Goal: Share content: Share content

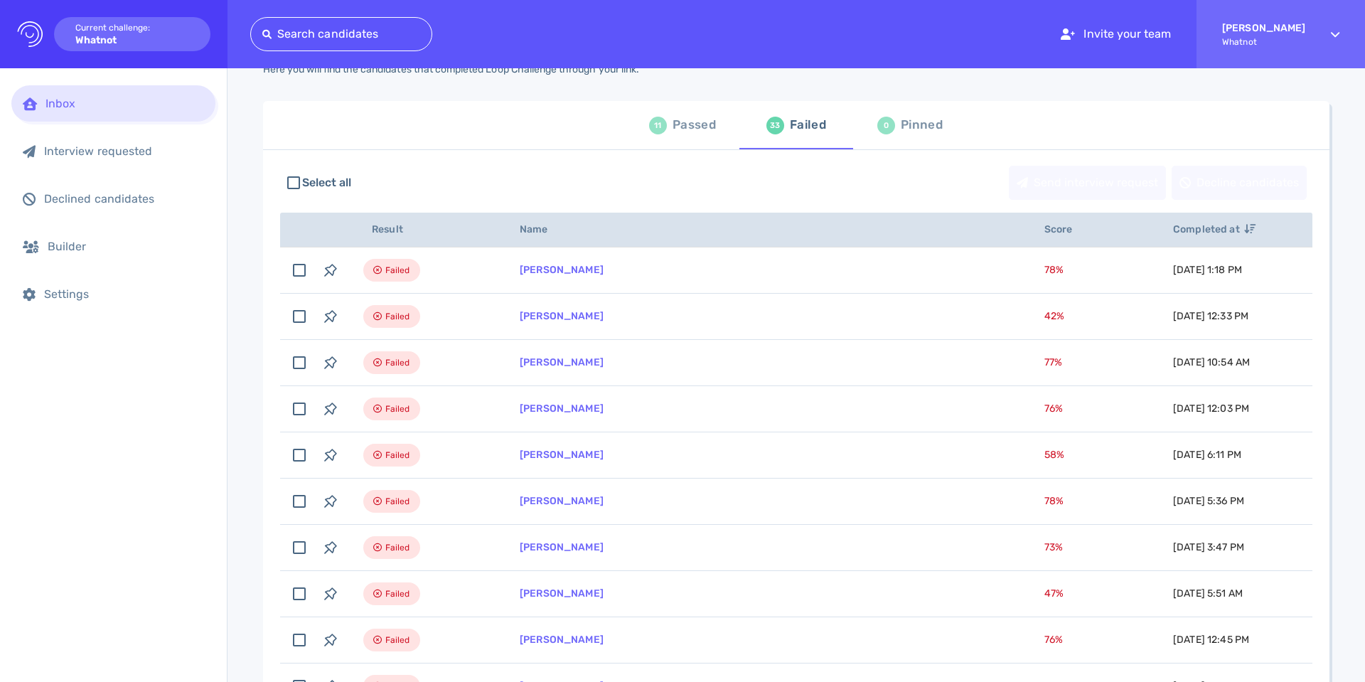
scroll to position [107, 0]
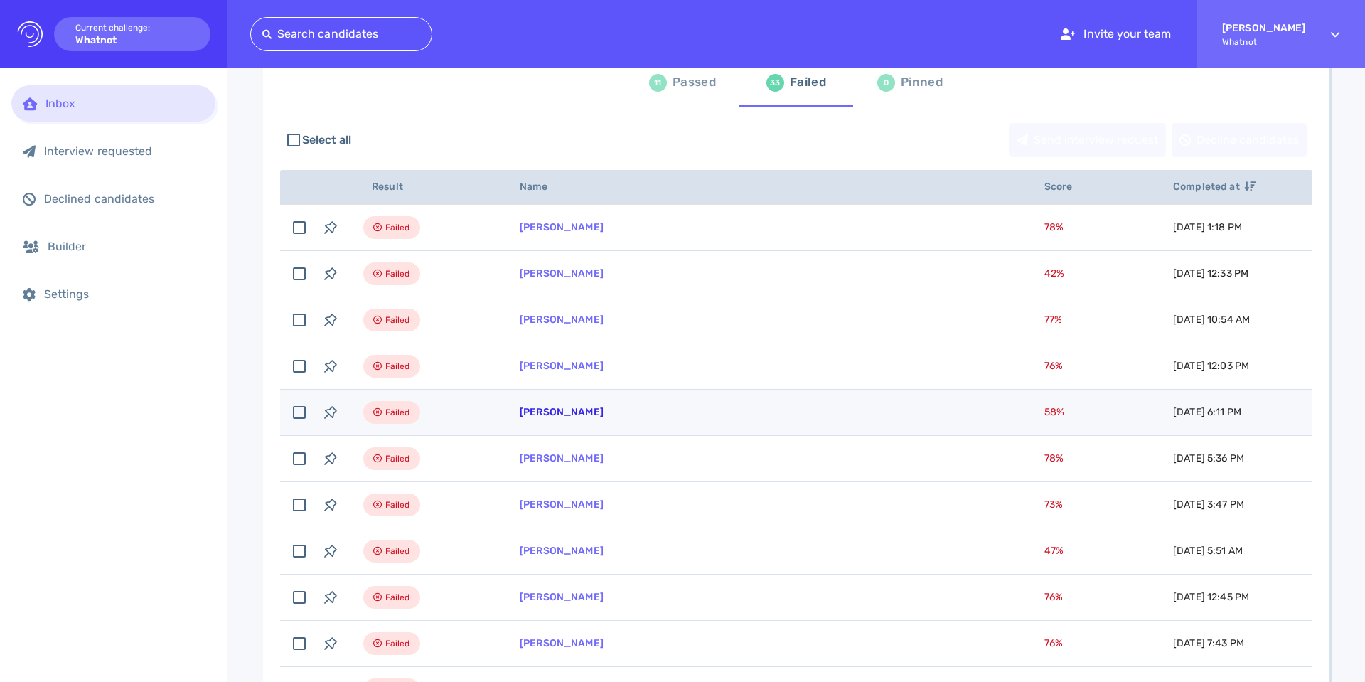
click at [553, 412] on link "[PERSON_NAME]" at bounding box center [562, 412] width 84 height 12
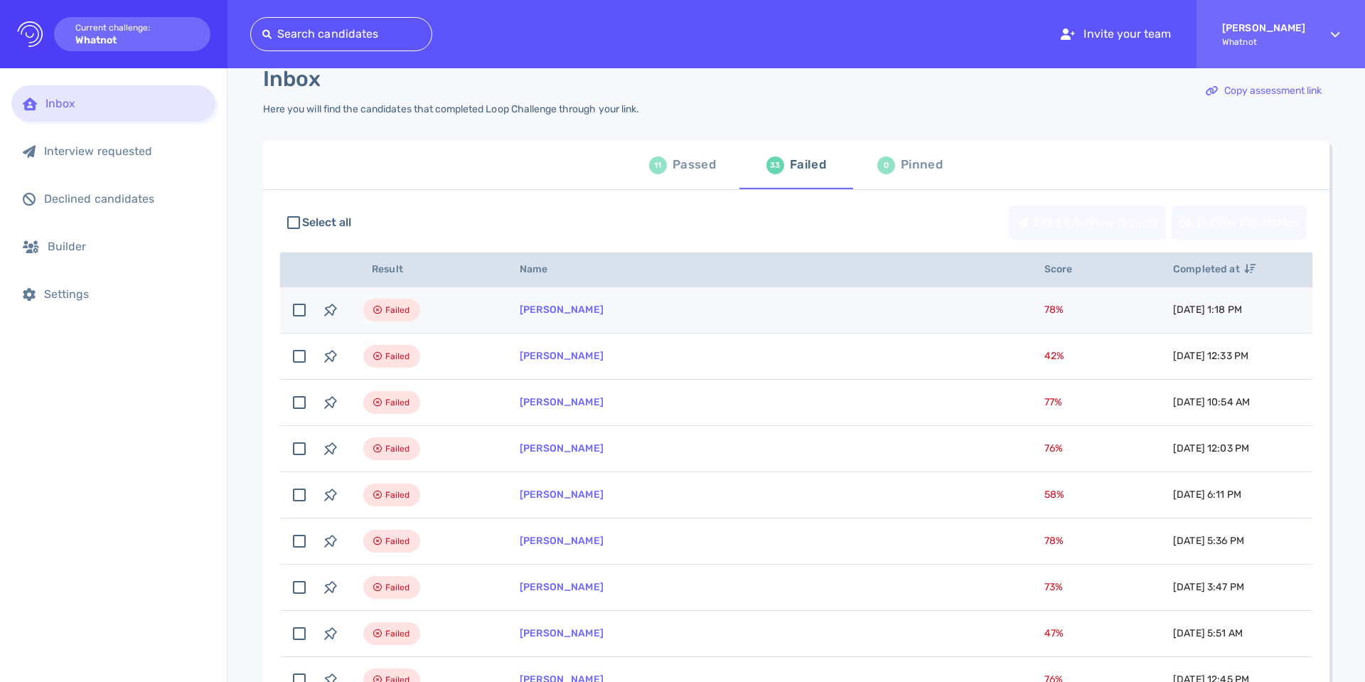
scroll to position [0, 0]
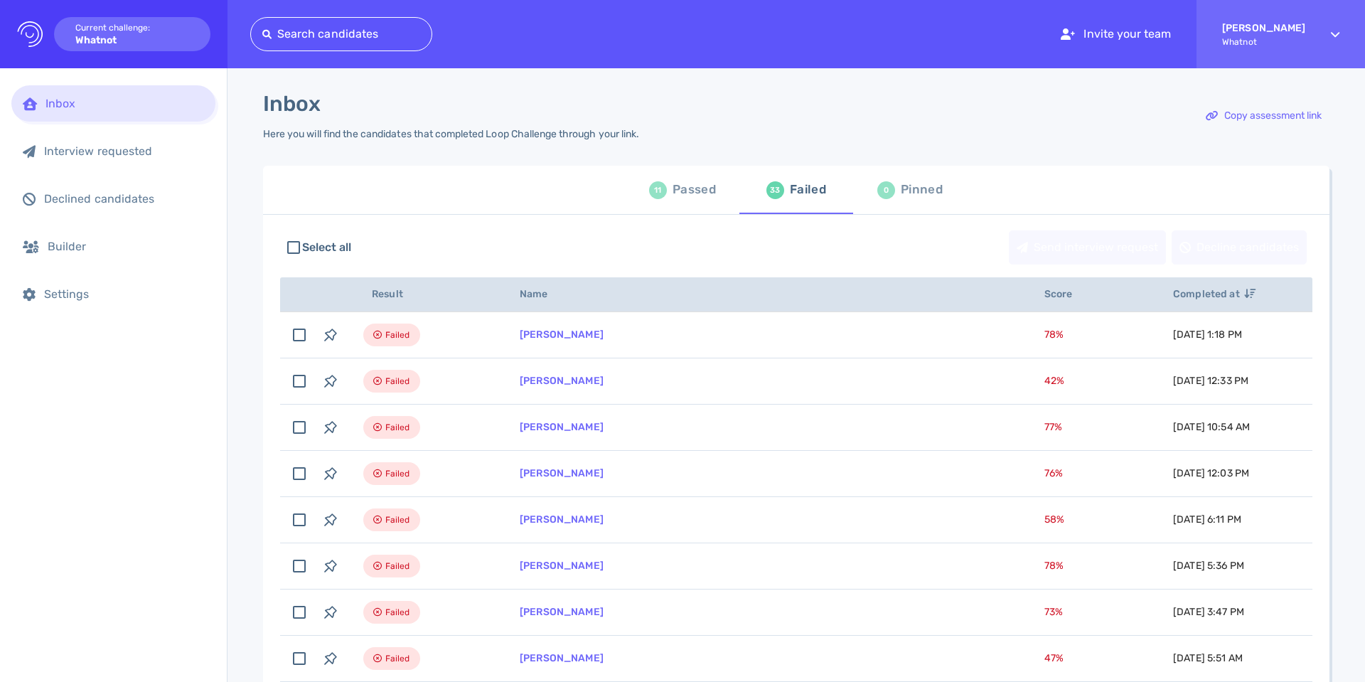
click at [659, 177] on div "11 Passed" at bounding box center [682, 190] width 67 height 40
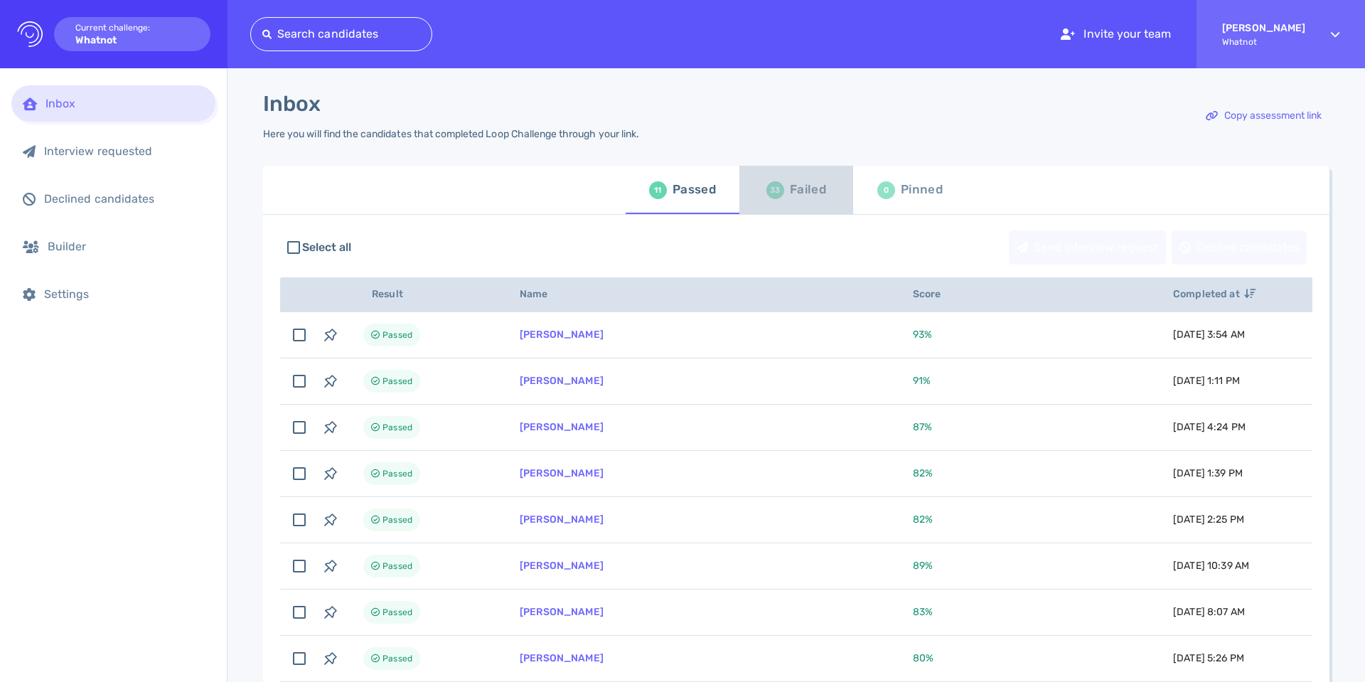
click at [790, 198] on div "Failed" at bounding box center [808, 189] width 36 height 21
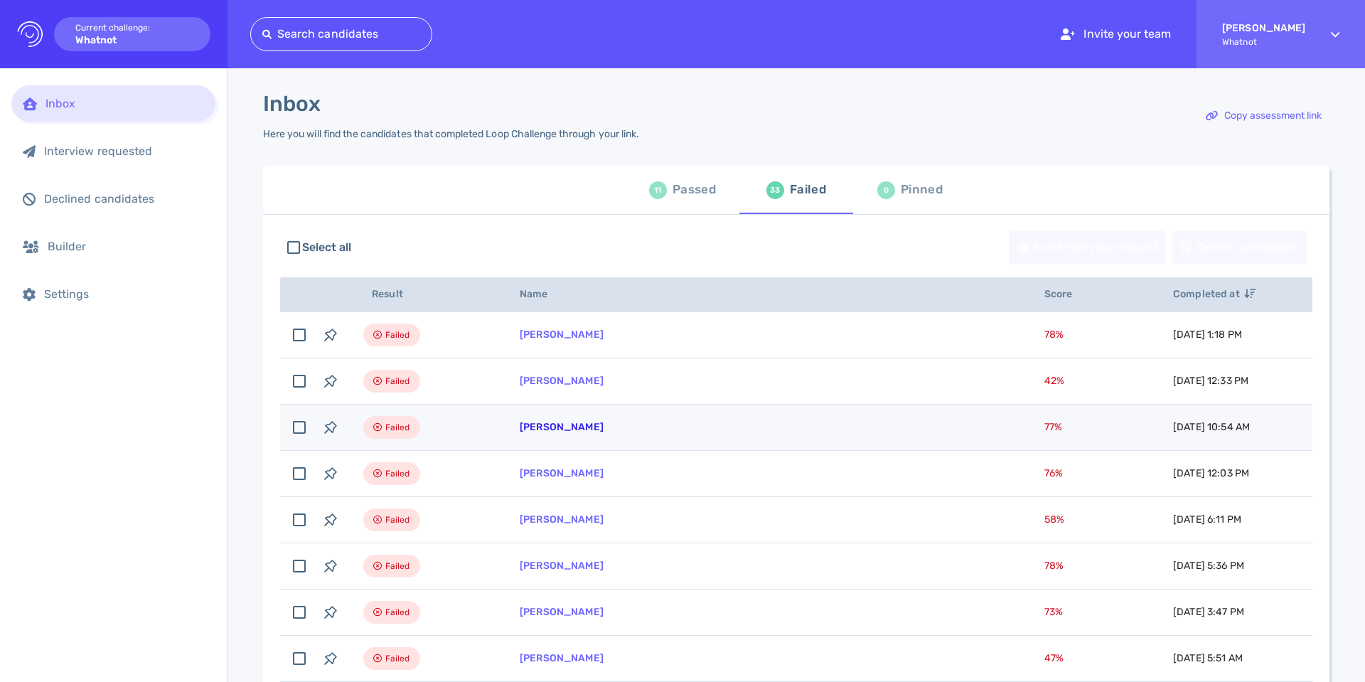
click at [569, 430] on link "[PERSON_NAME]" at bounding box center [562, 427] width 84 height 12
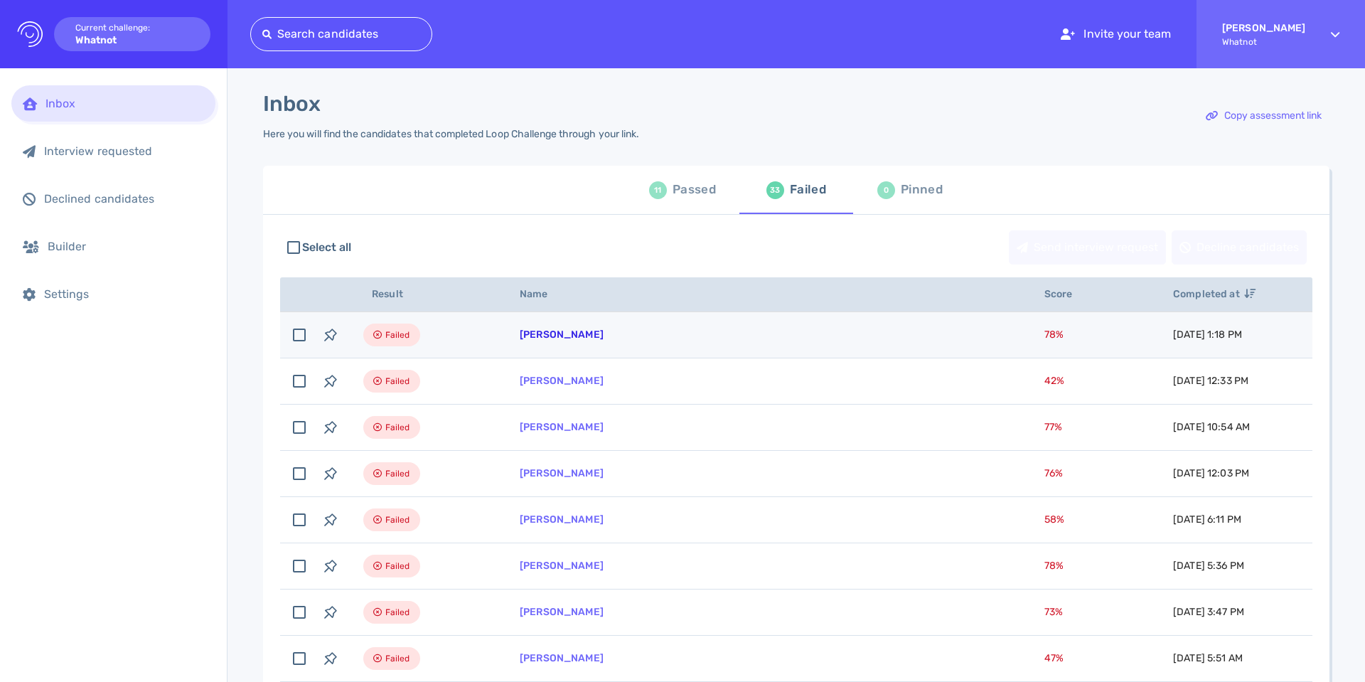
click at [545, 340] on link "Dianna Wood" at bounding box center [562, 334] width 84 height 12
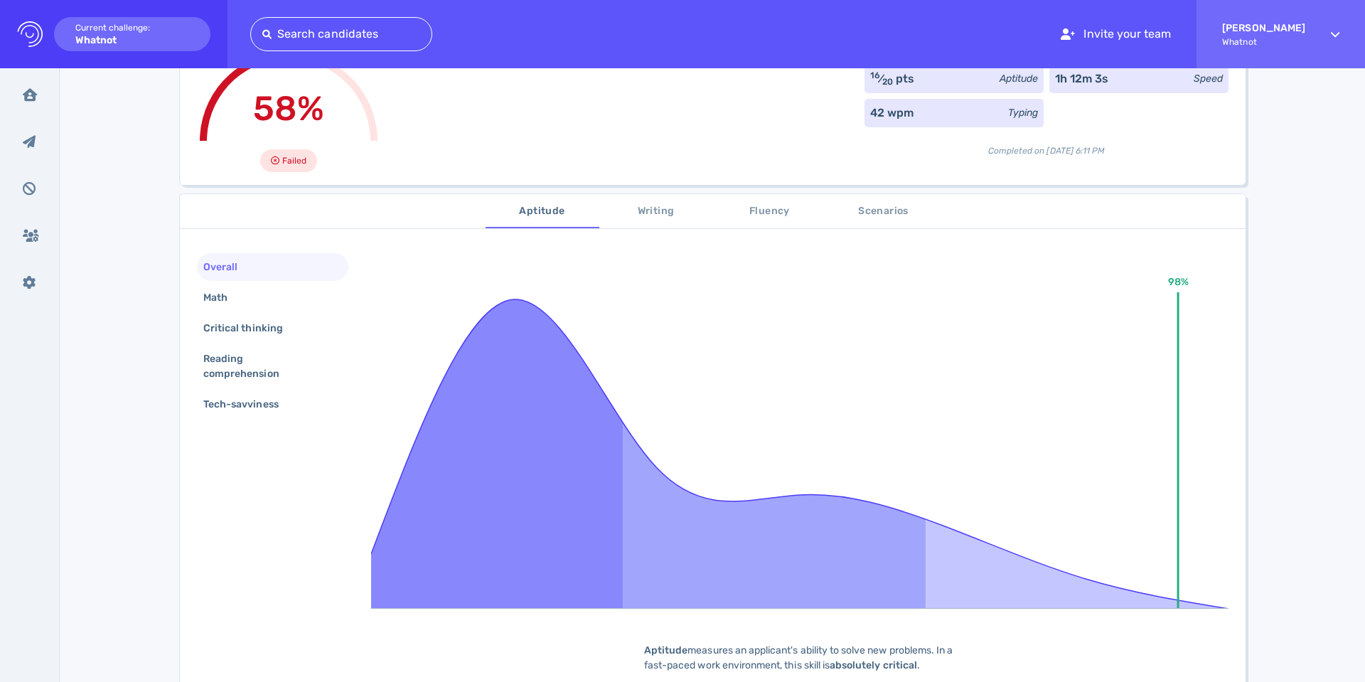
scroll to position [111, 0]
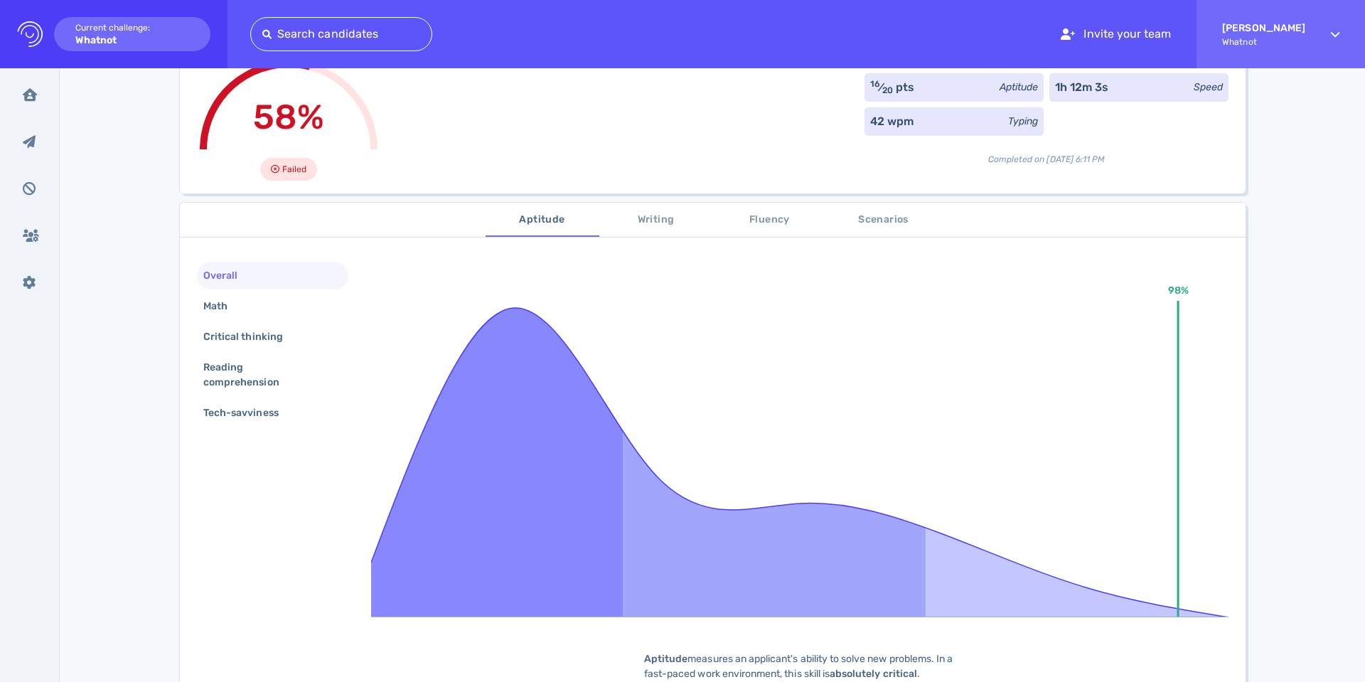
click at [794, 218] on span "Fluency" at bounding box center [770, 220] width 97 height 18
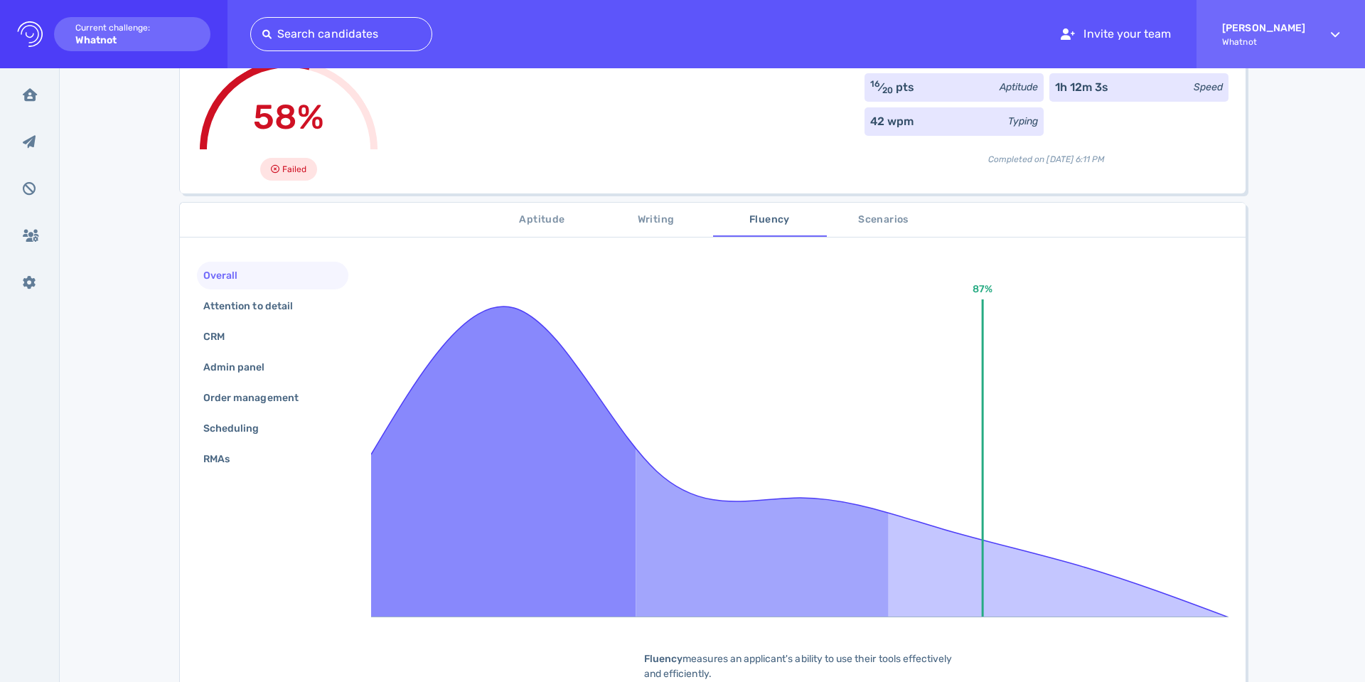
click at [626, 221] on span "Writing" at bounding box center [656, 220] width 97 height 18
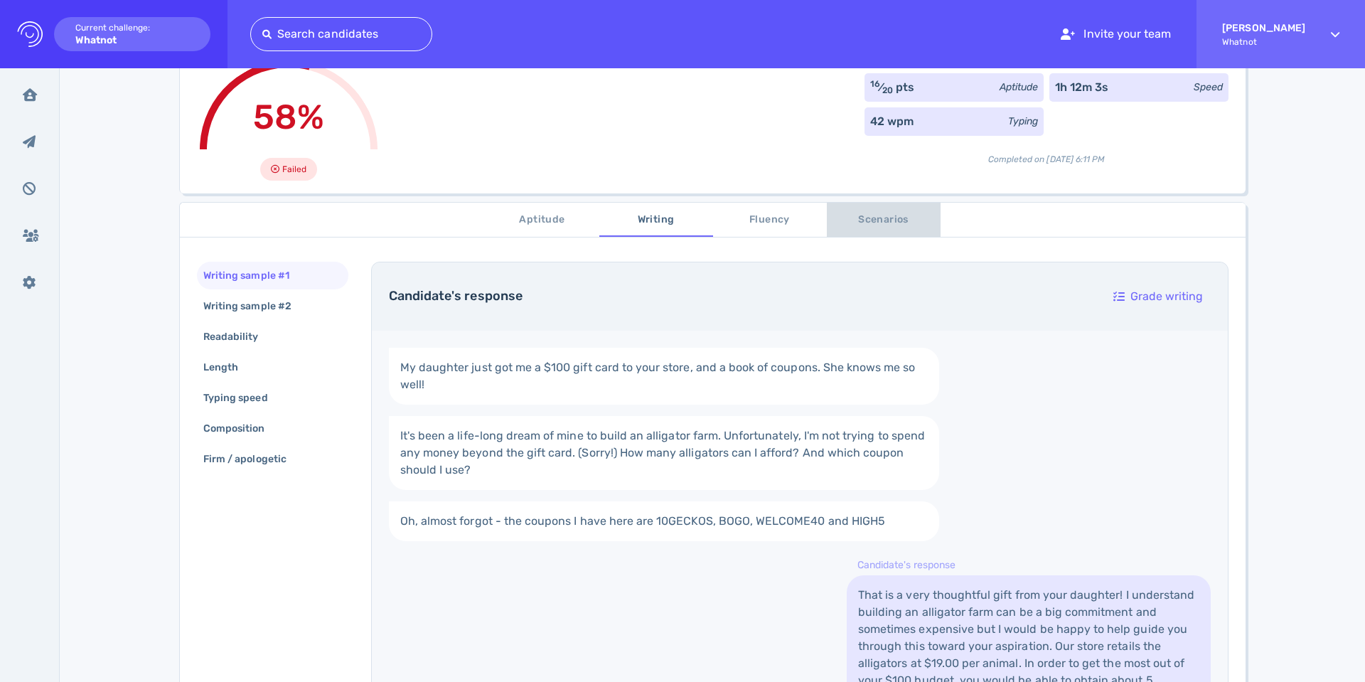
click at [869, 219] on span "Scenarios" at bounding box center [883, 220] width 97 height 18
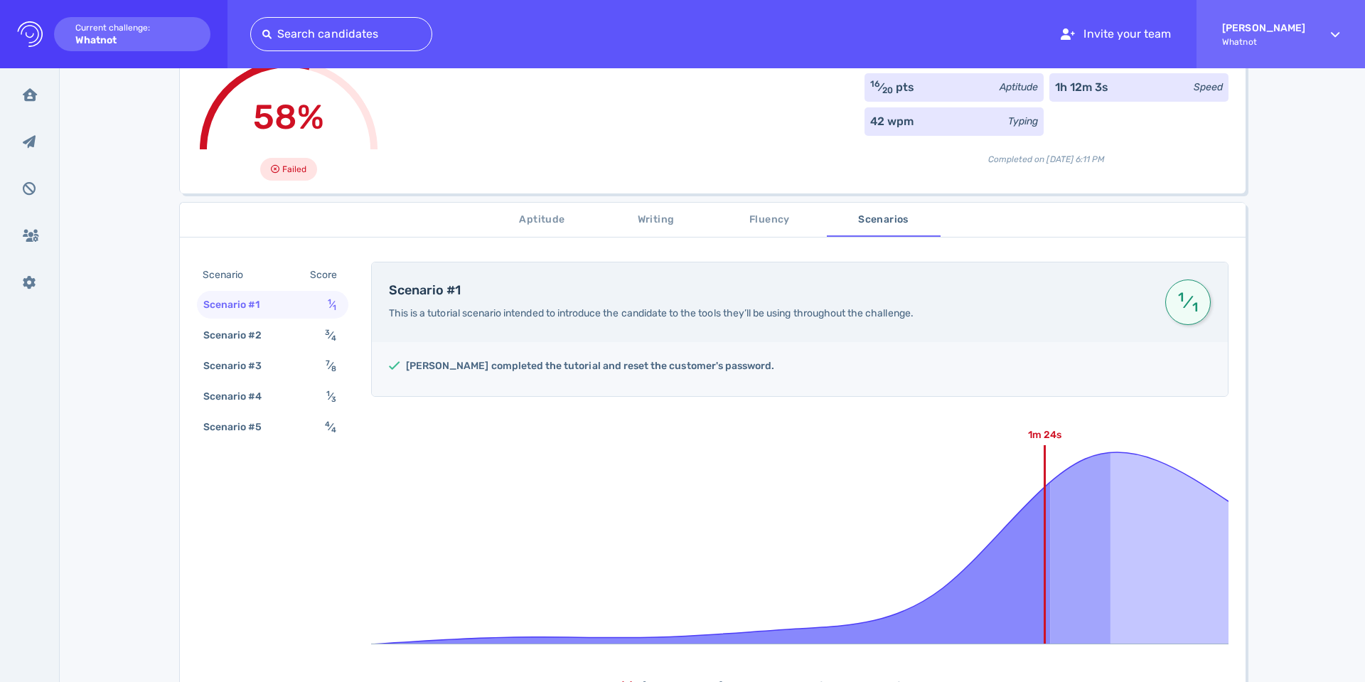
click at [562, 215] on span "Aptitude" at bounding box center [542, 220] width 97 height 18
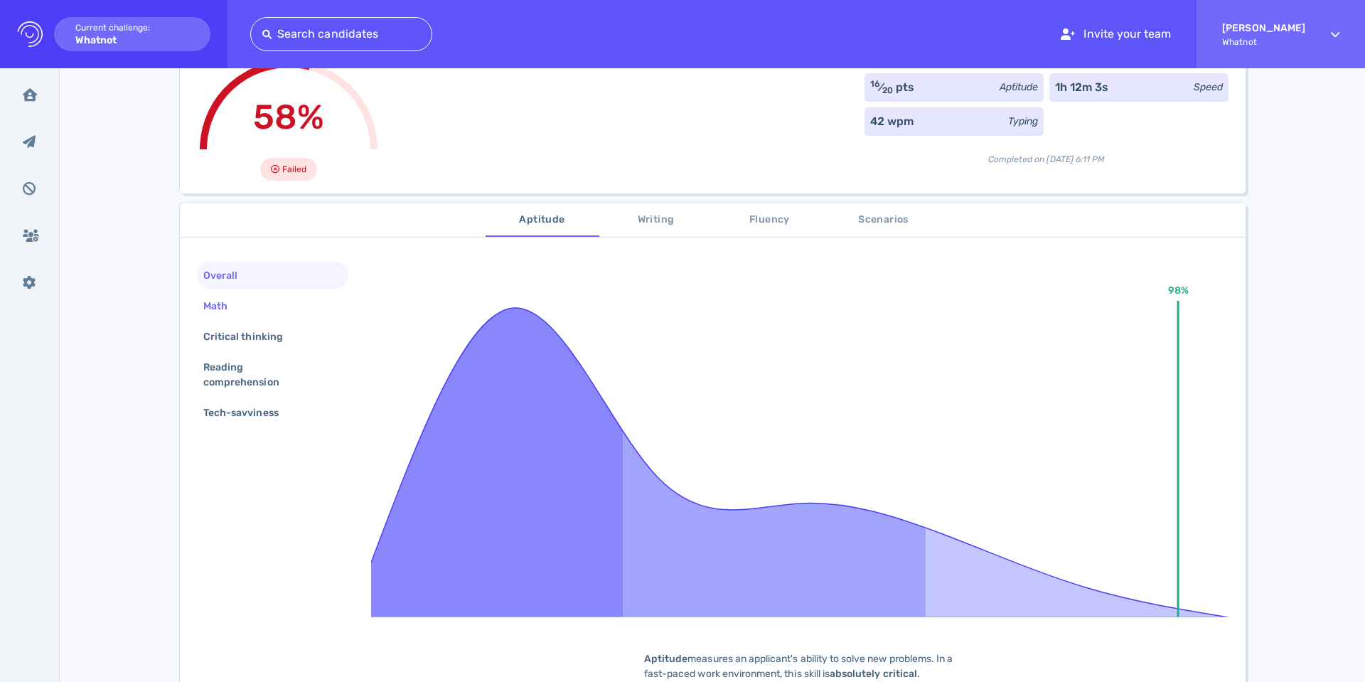
click at [214, 309] on div "Math" at bounding box center [223, 306] width 44 height 21
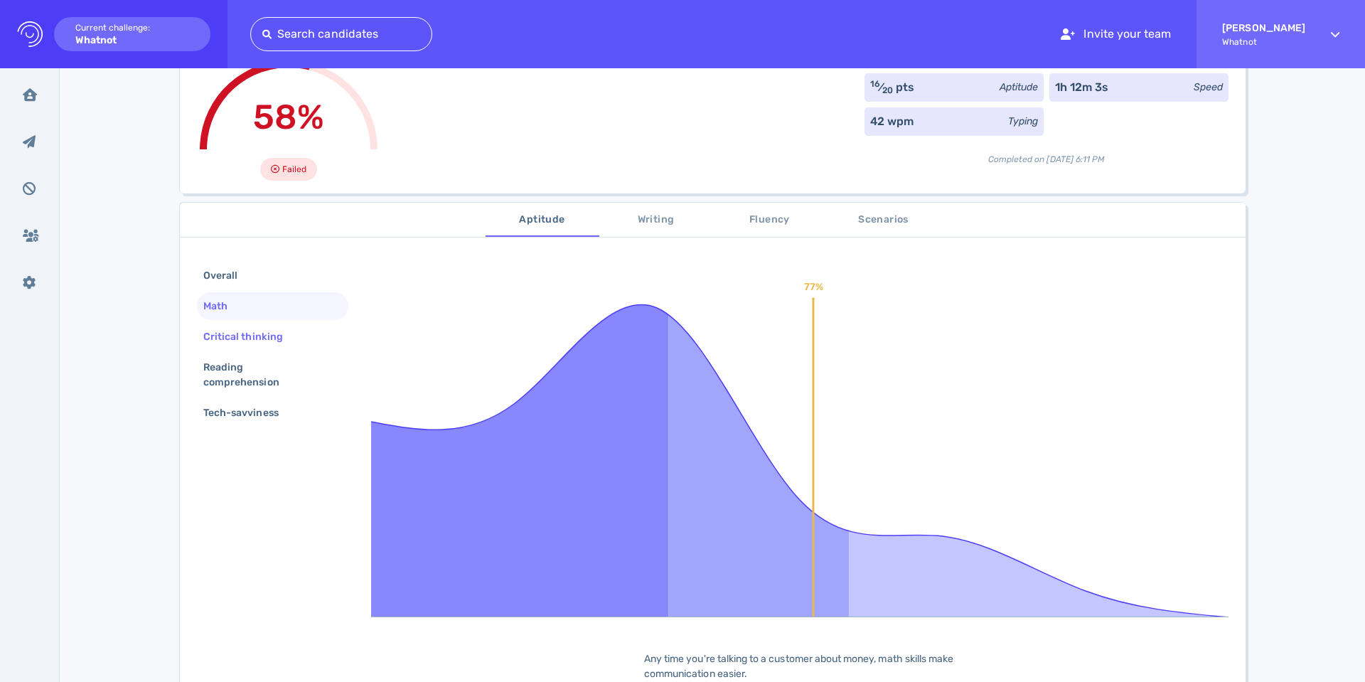
click at [236, 339] on div "Critical thinking" at bounding box center [251, 336] width 100 height 21
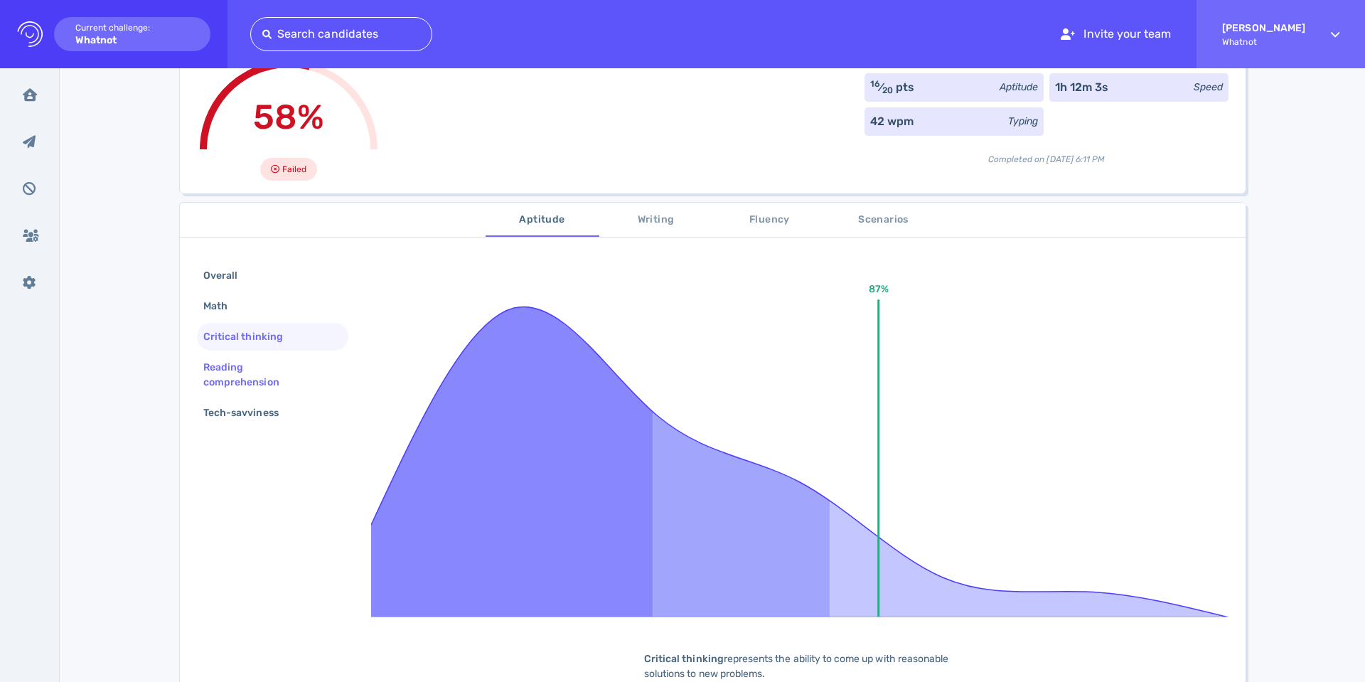
click at [235, 365] on div "Reading comprehension" at bounding box center [267, 375] width 133 height 36
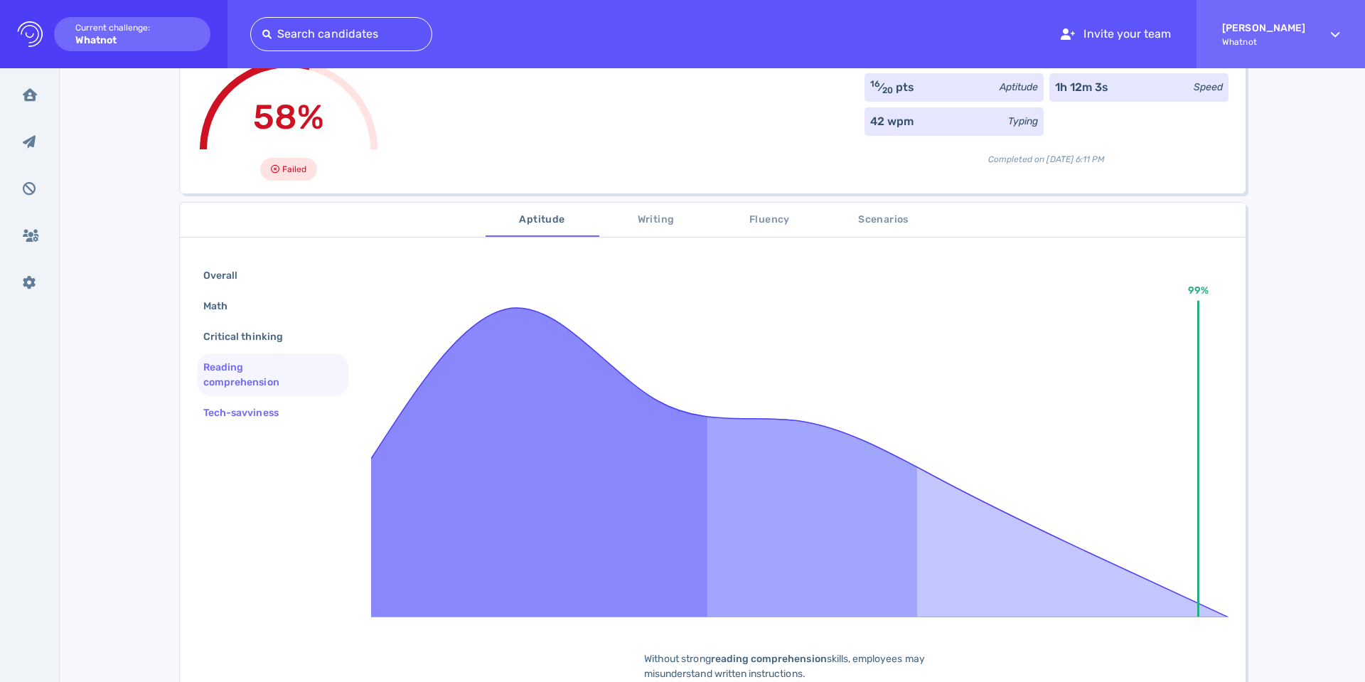
click at [255, 410] on div "Tech-savviness" at bounding box center [248, 412] width 95 height 21
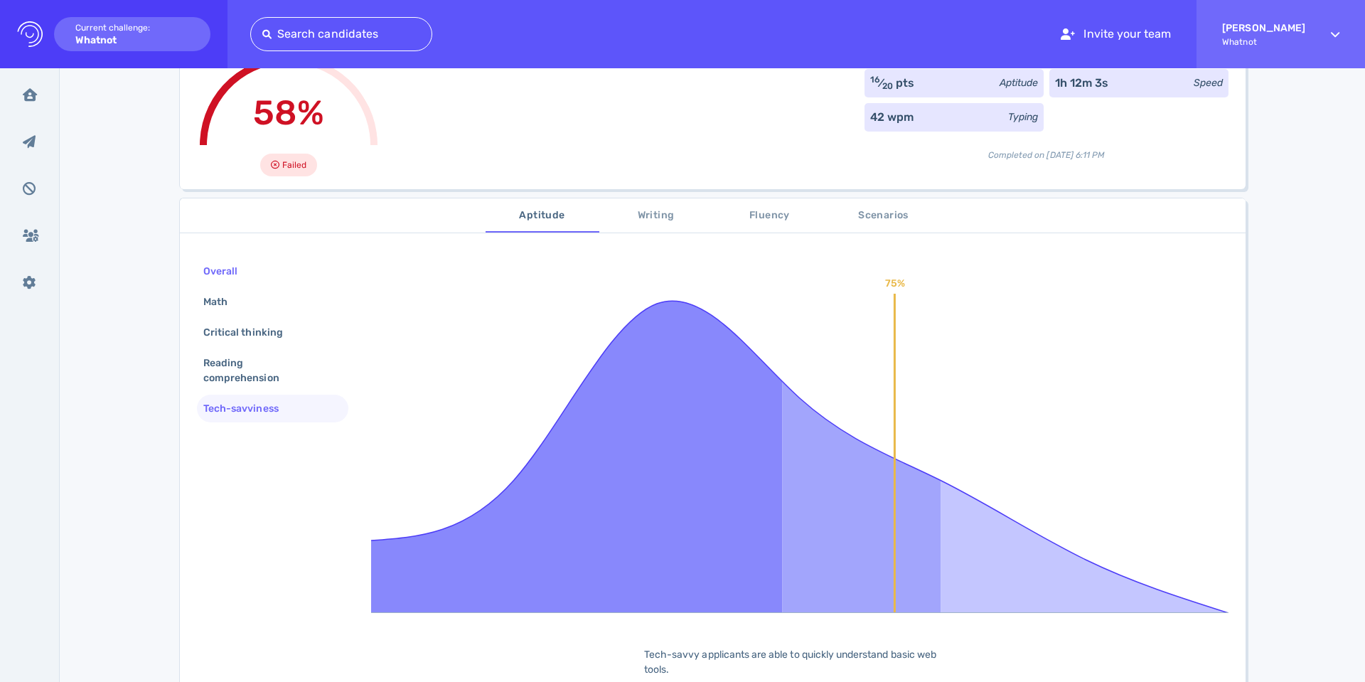
click at [228, 265] on div "Overall" at bounding box center [228, 271] width 54 height 21
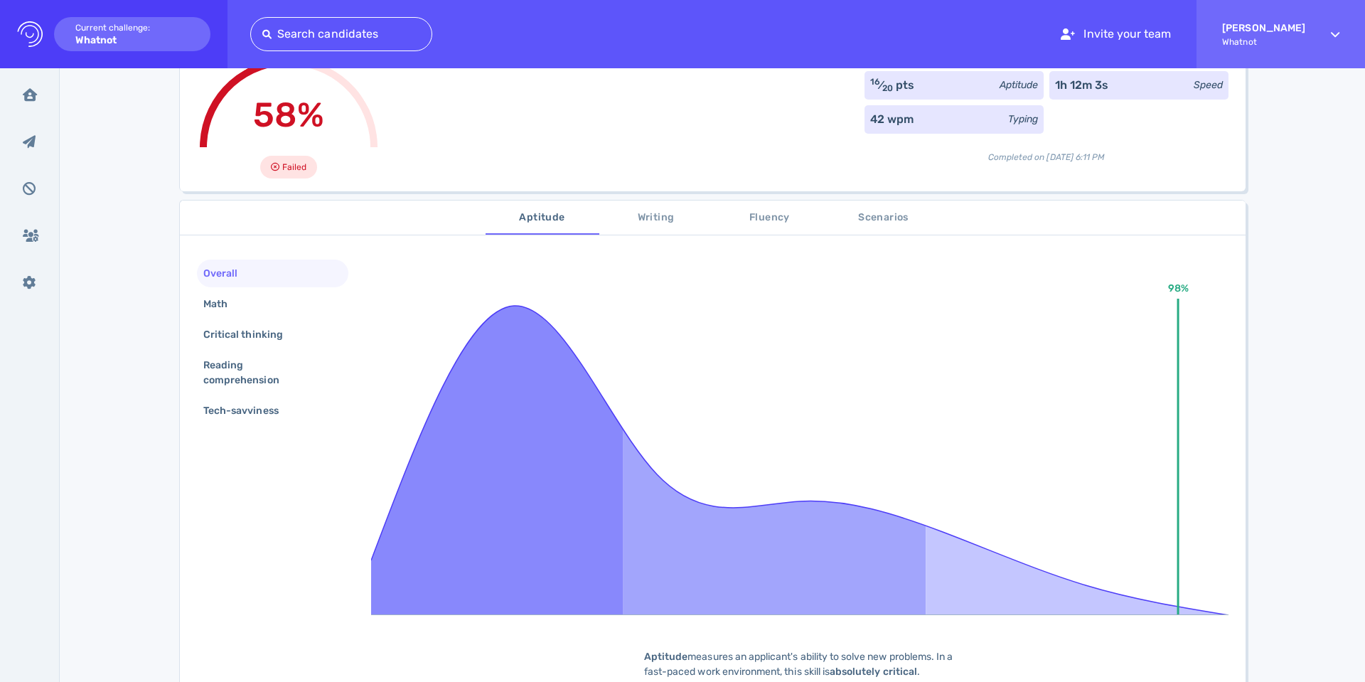
click at [666, 226] on button "Writing" at bounding box center [656, 218] width 114 height 34
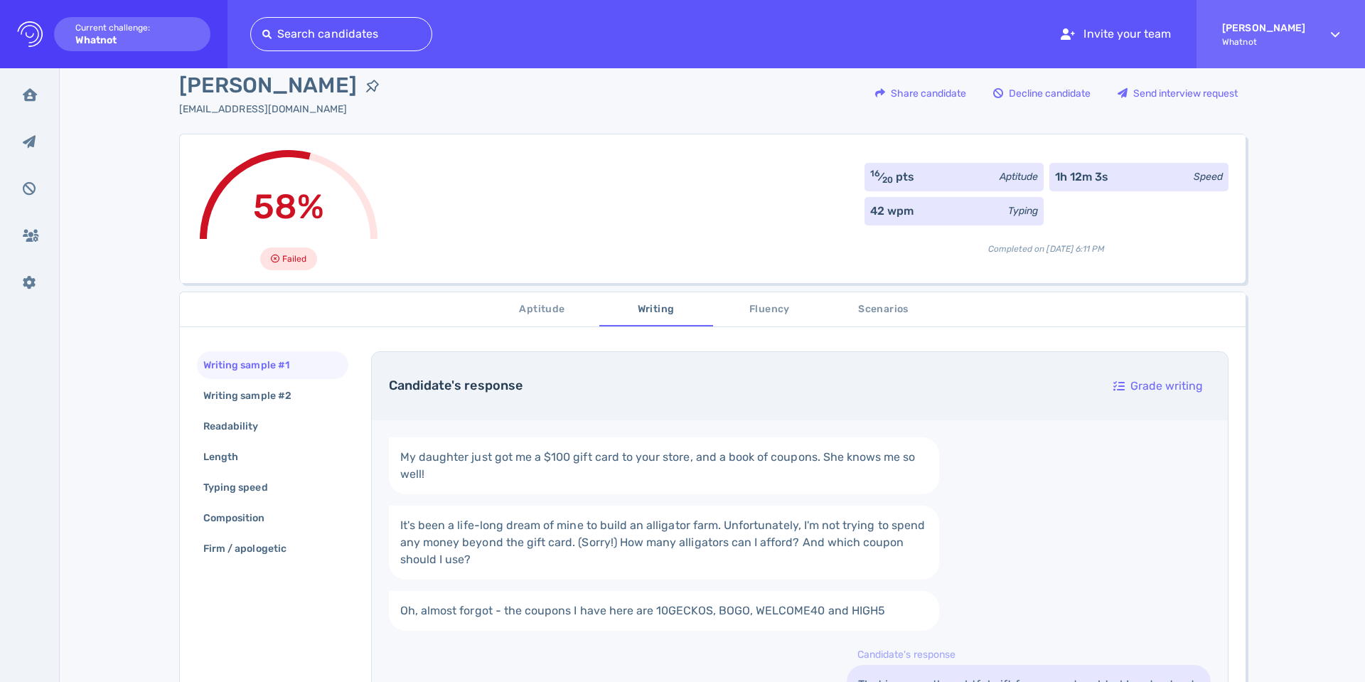
scroll to position [0, 0]
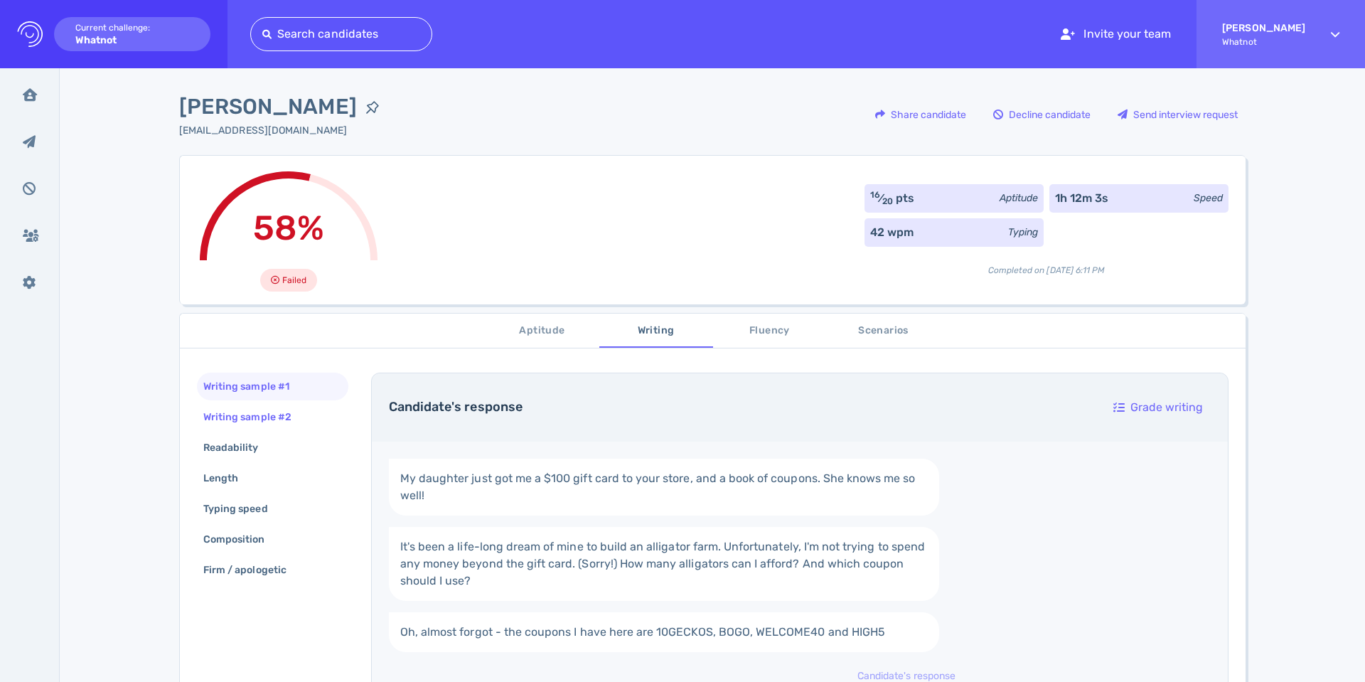
click at [294, 422] on div "Writing sample #2" at bounding box center [255, 417] width 108 height 21
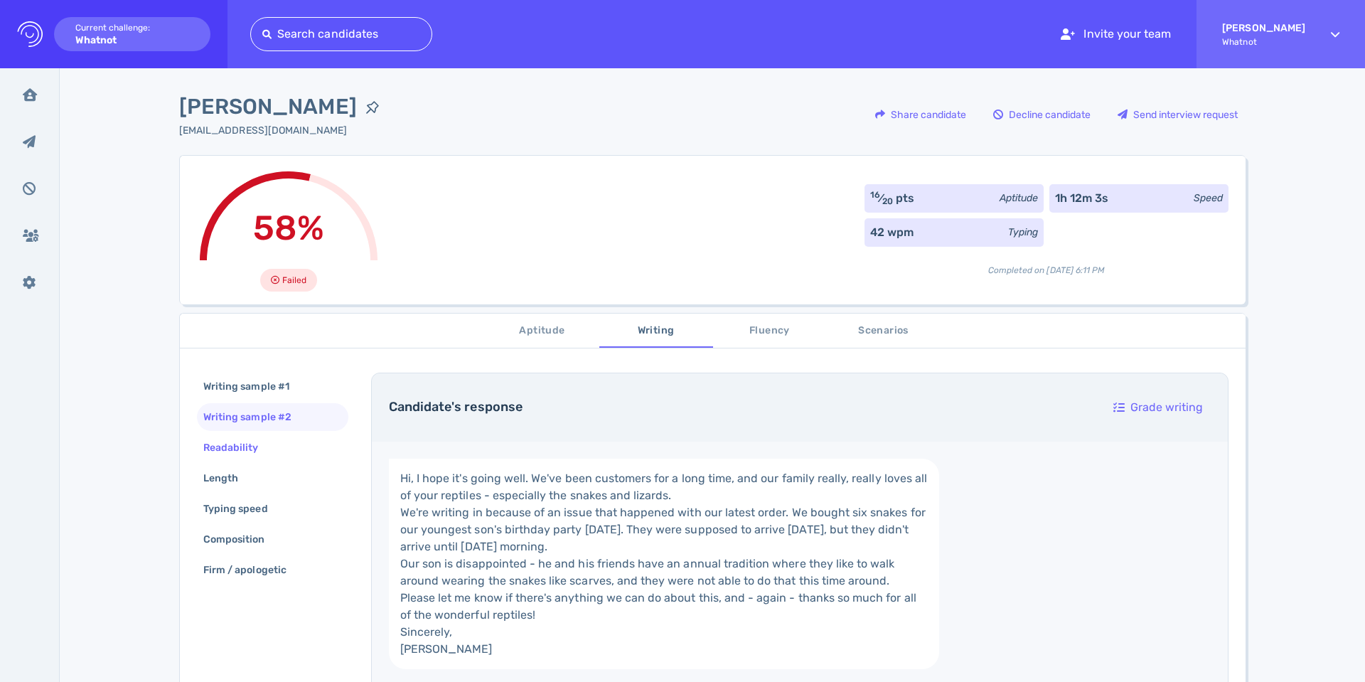
click at [222, 454] on div "Readability" at bounding box center [238, 447] width 75 height 21
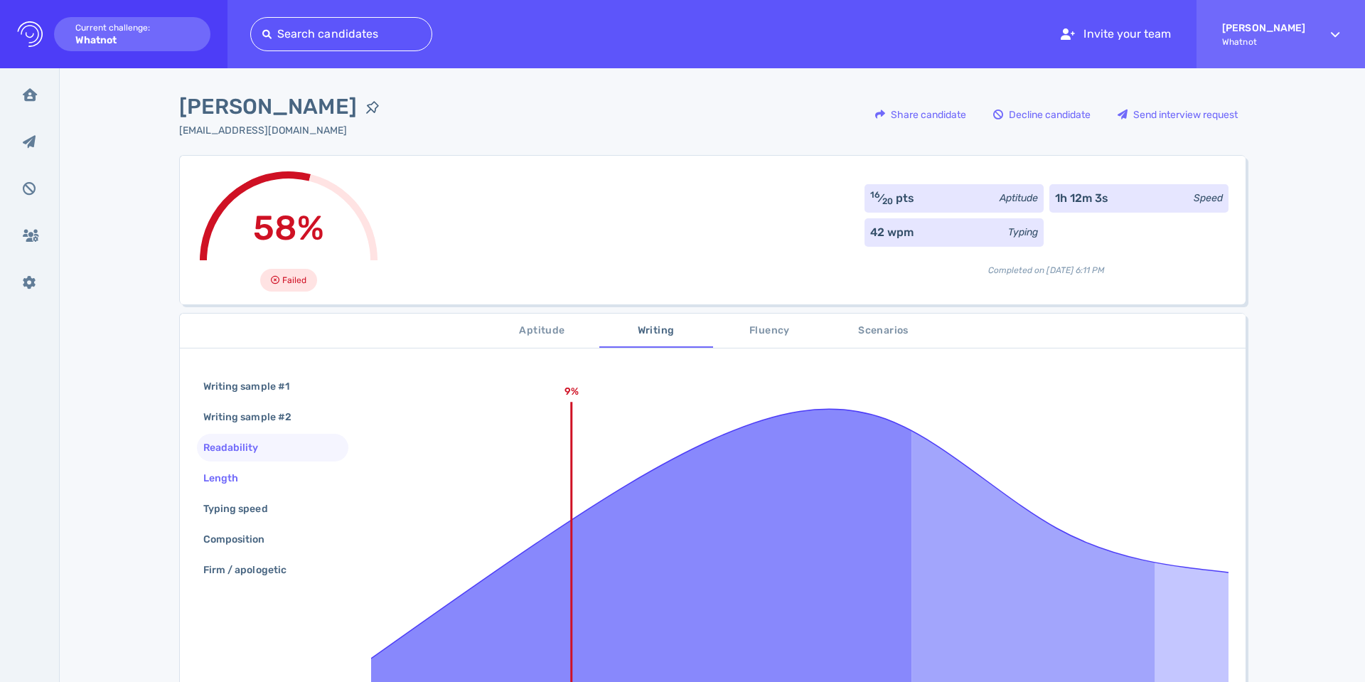
click at [219, 475] on div "Length" at bounding box center [228, 478] width 55 height 21
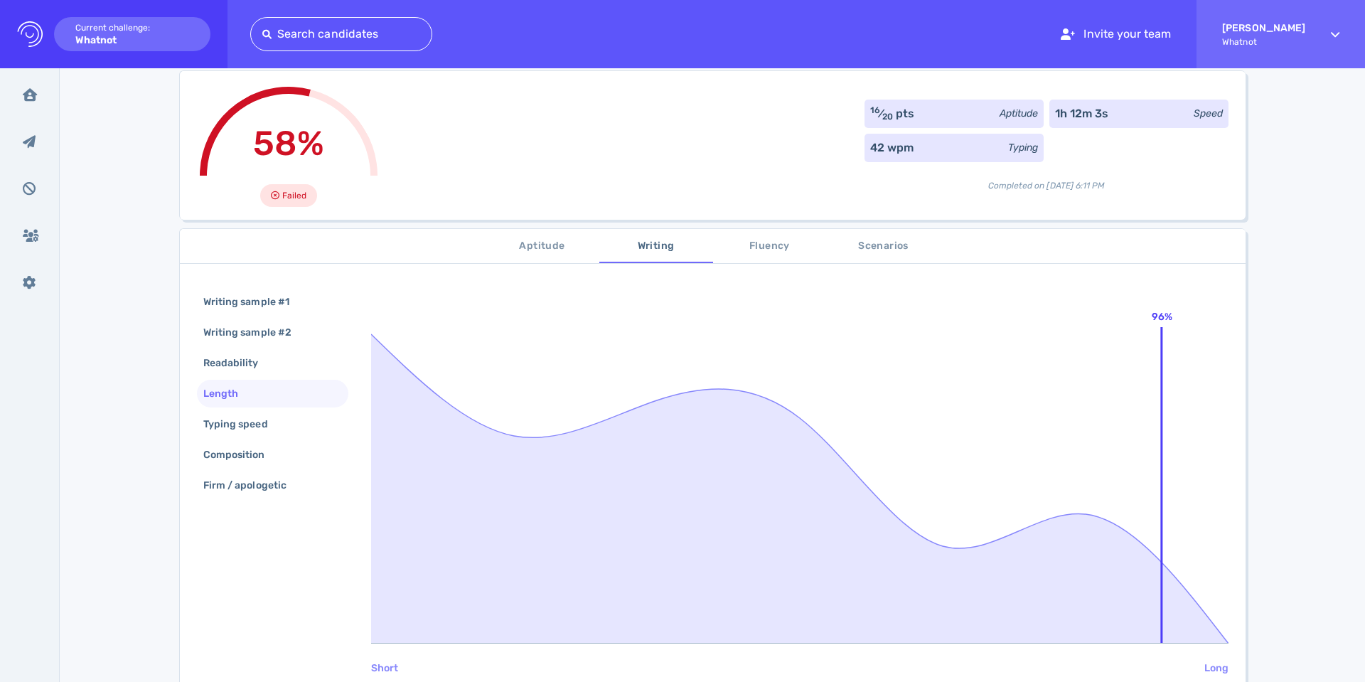
scroll to position [85, 0]
click at [230, 363] on div "Readability" at bounding box center [238, 362] width 75 height 21
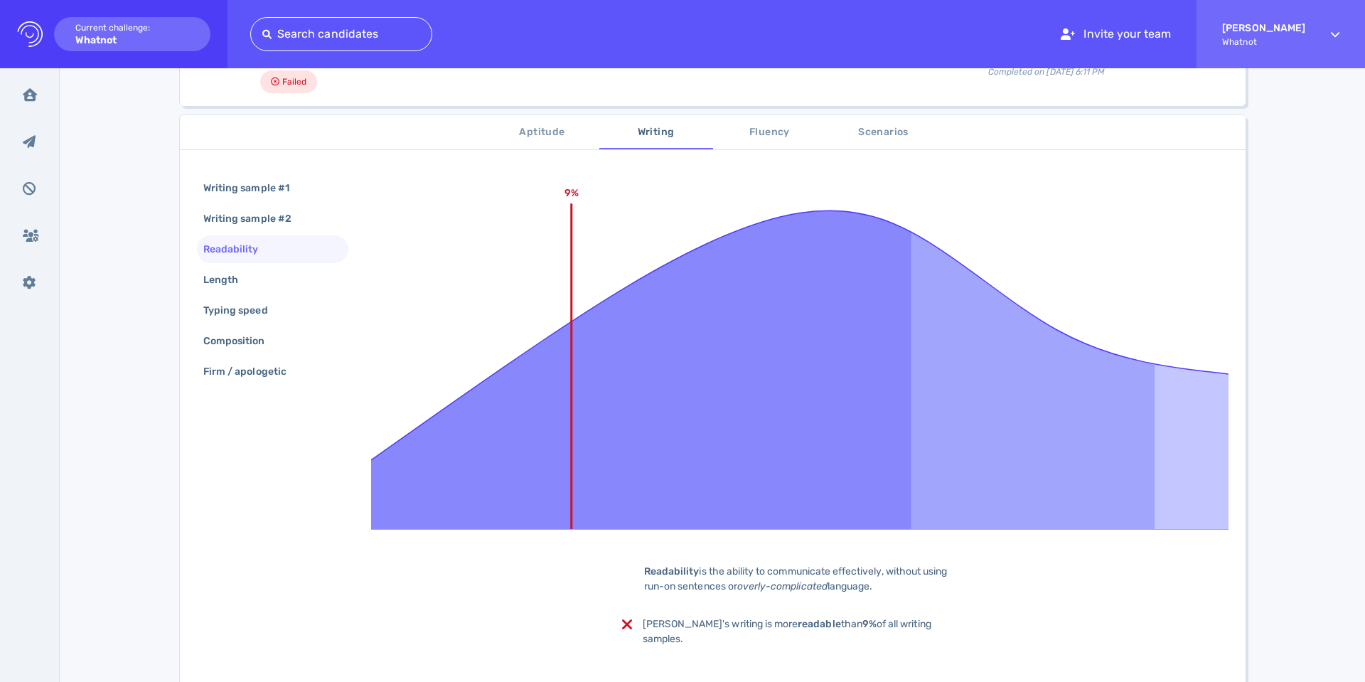
scroll to position [245, 0]
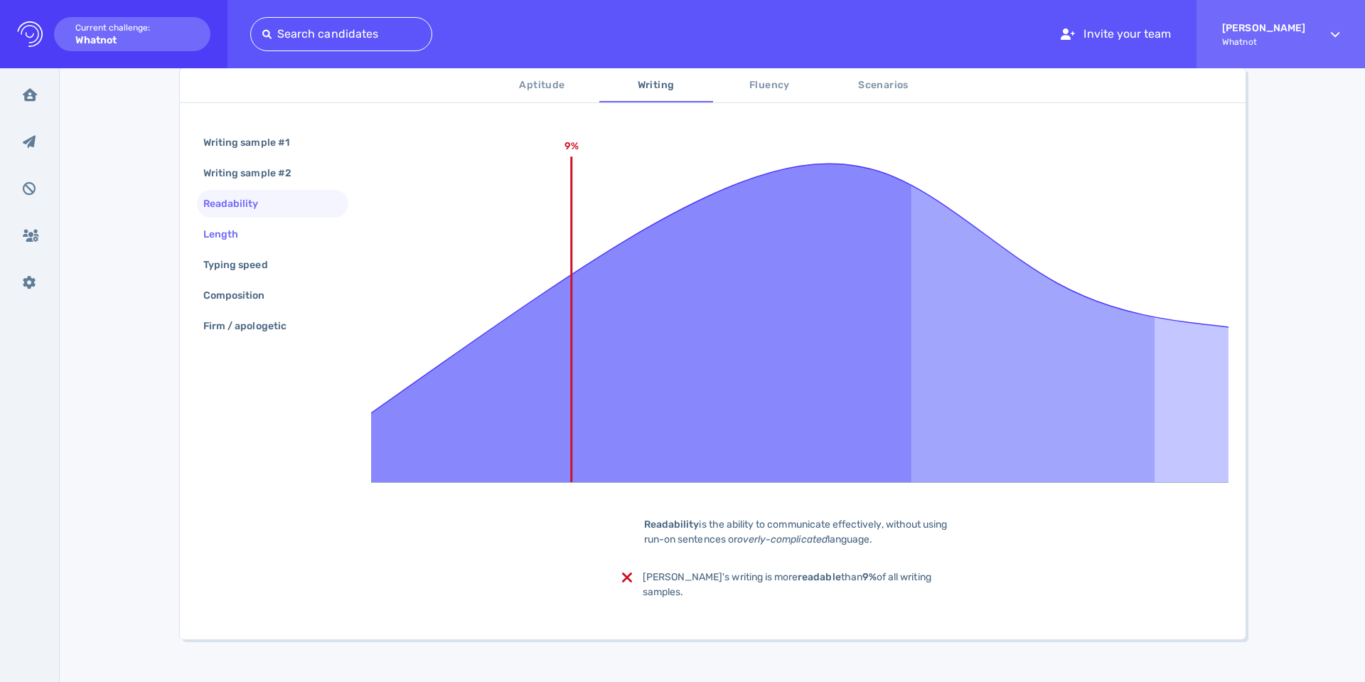
click at [231, 228] on div "Length" at bounding box center [228, 234] width 55 height 21
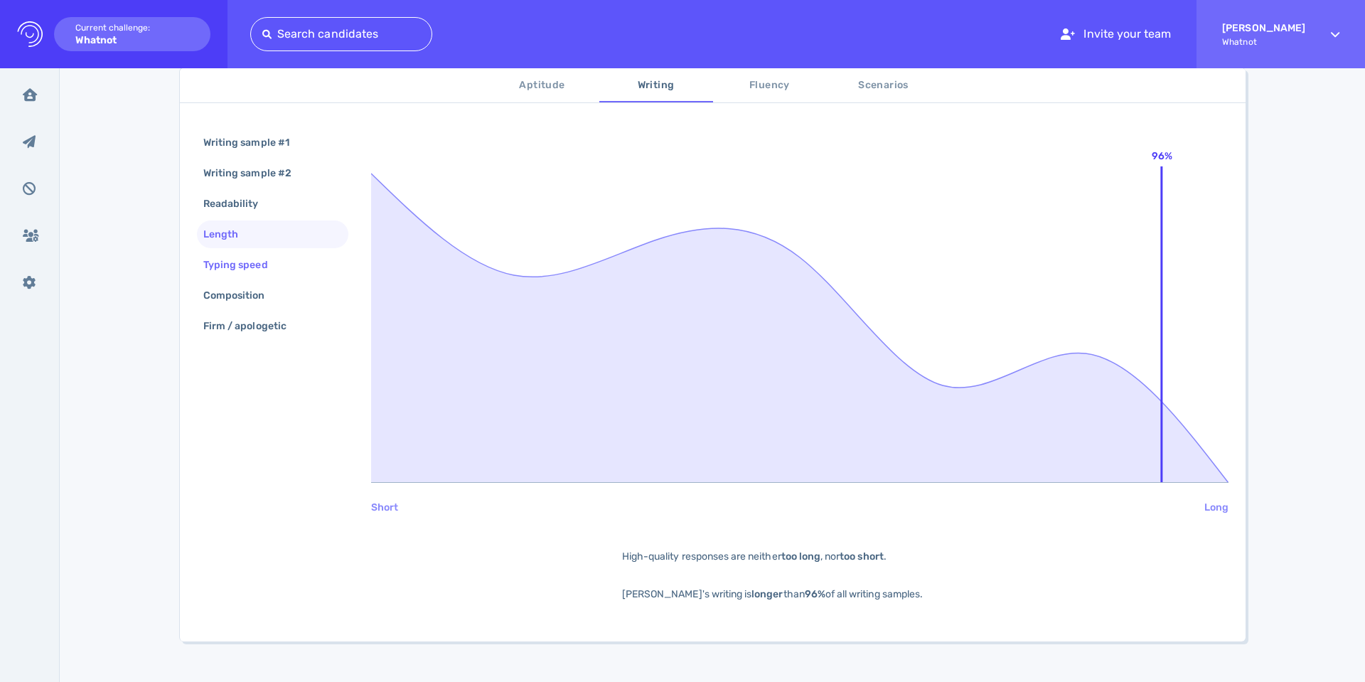
click at [230, 255] on div "Typing speed" at bounding box center [243, 265] width 85 height 21
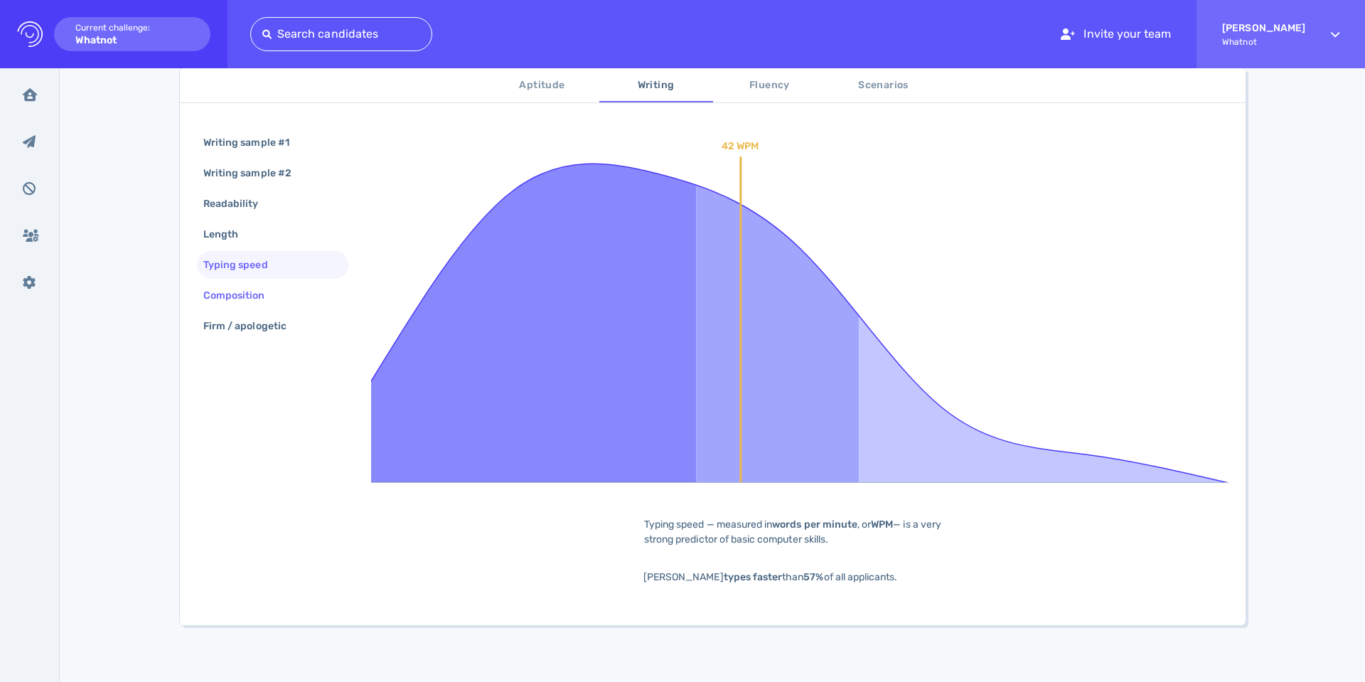
click at [218, 301] on div "Composition" at bounding box center [242, 295] width 82 height 21
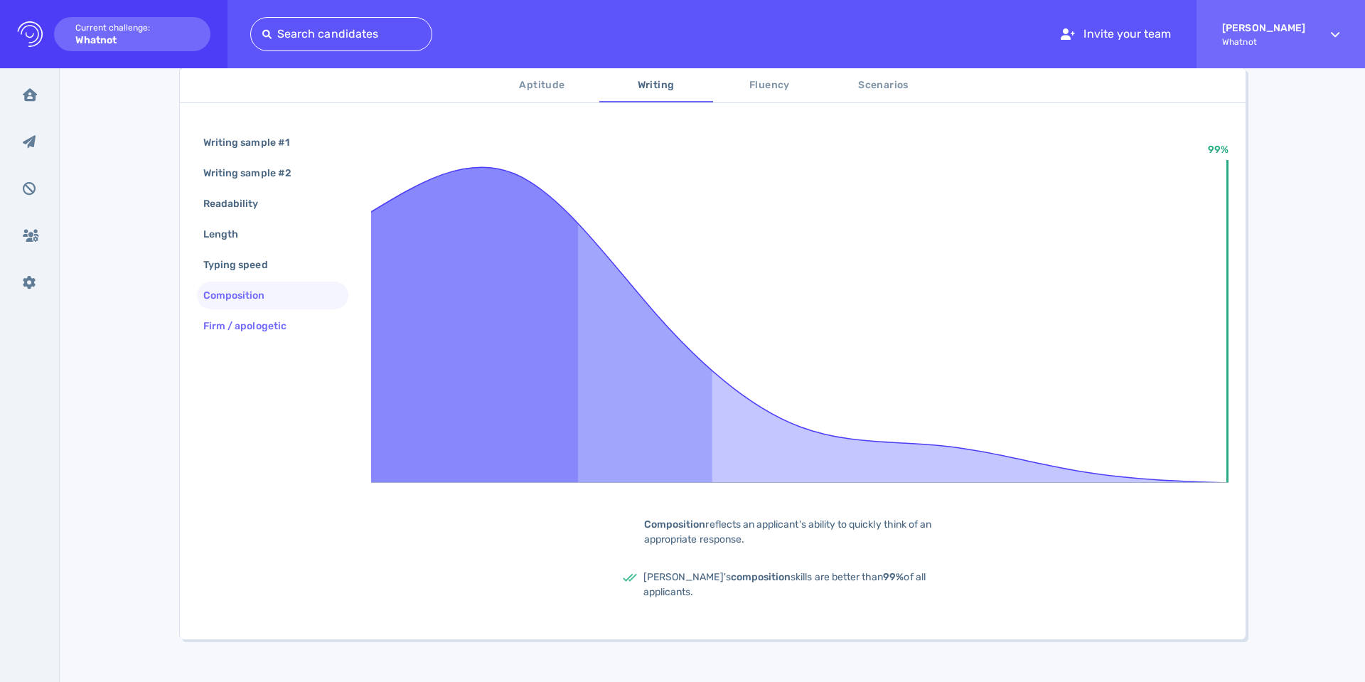
click at [236, 326] on div "Firm / apologetic" at bounding box center [252, 326] width 103 height 21
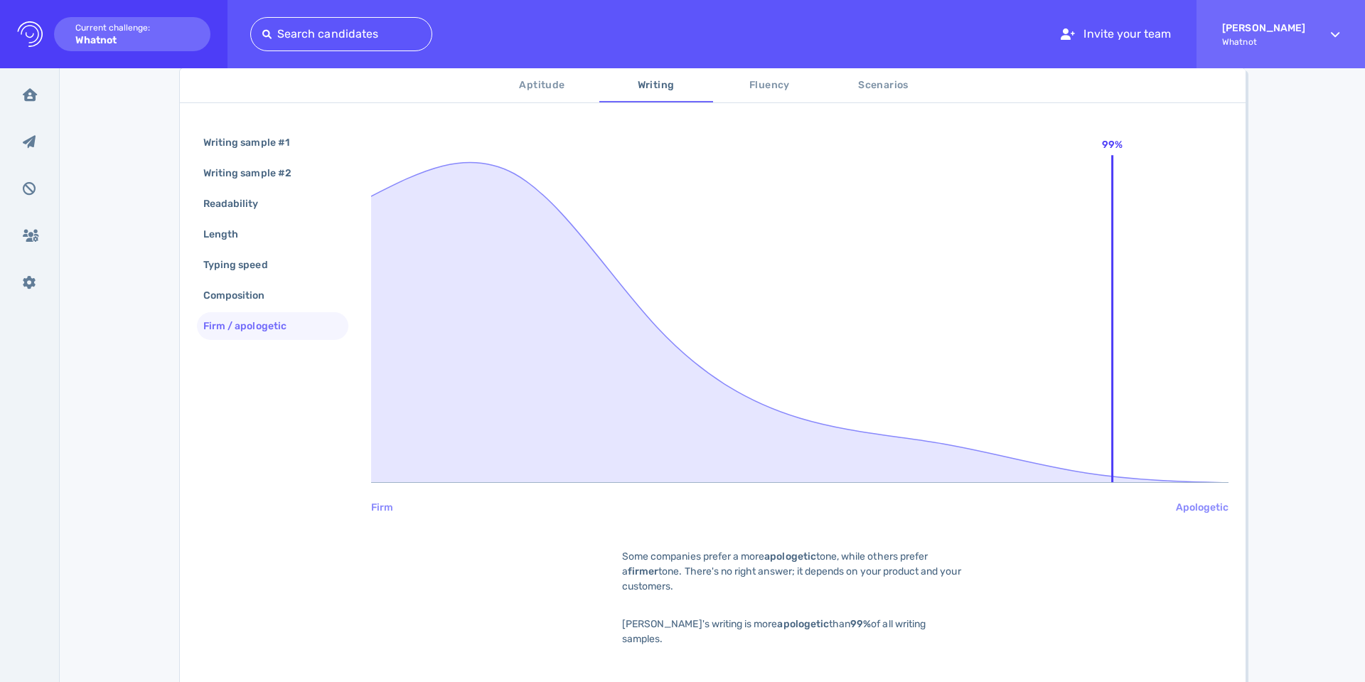
scroll to position [0, 0]
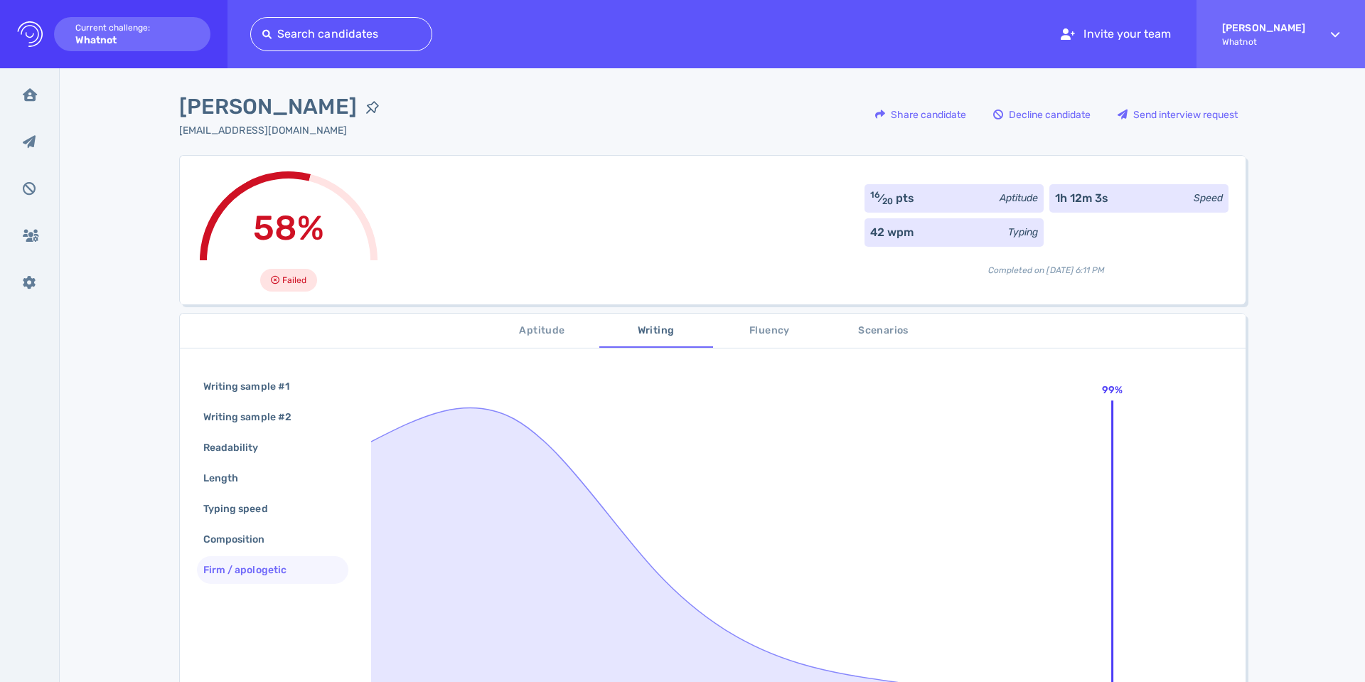
click at [596, 97] on div "Jamie Urbina jamieurbina9@gmail.com Share candidate Decline candidate Send inte…" at bounding box center [712, 123] width 1067 height 64
click at [904, 105] on div "Share candidate" at bounding box center [920, 114] width 105 height 33
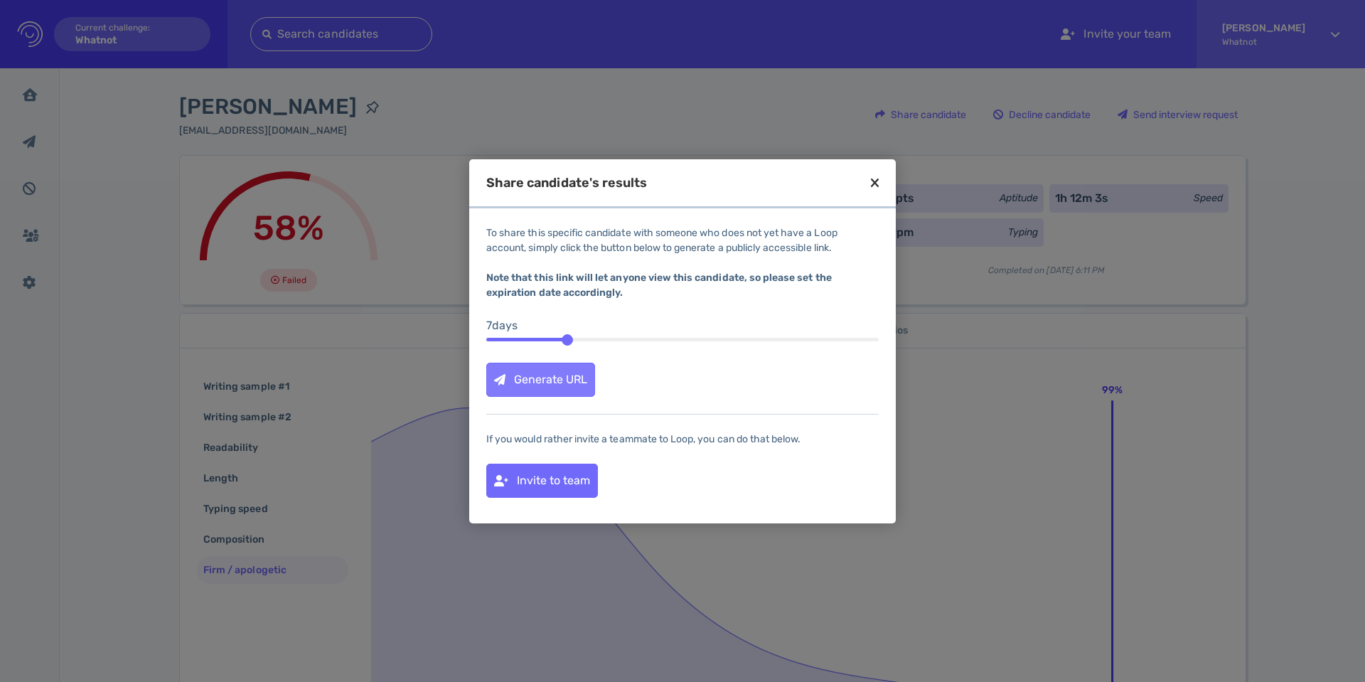
click at [565, 380] on div "Generate URL" at bounding box center [540, 379] width 107 height 33
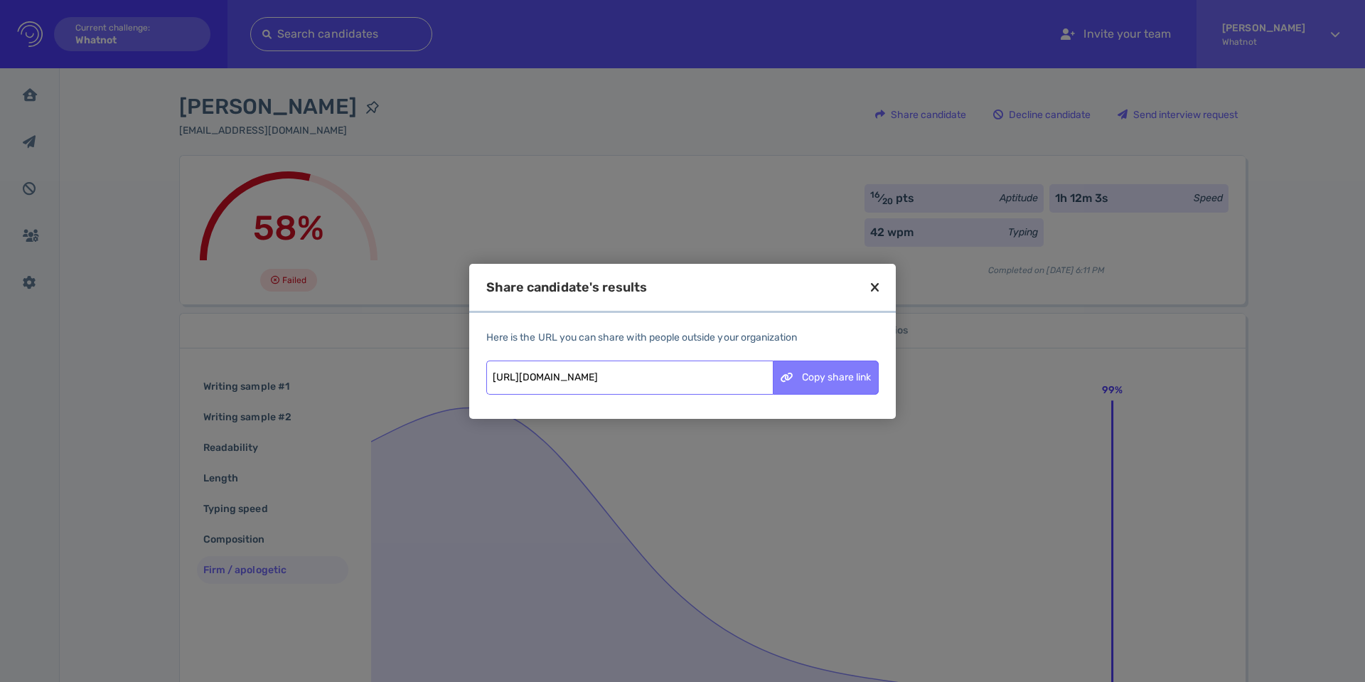
click at [846, 382] on div "Copy share link" at bounding box center [826, 377] width 105 height 33
click at [872, 291] on icon at bounding box center [875, 287] width 8 height 13
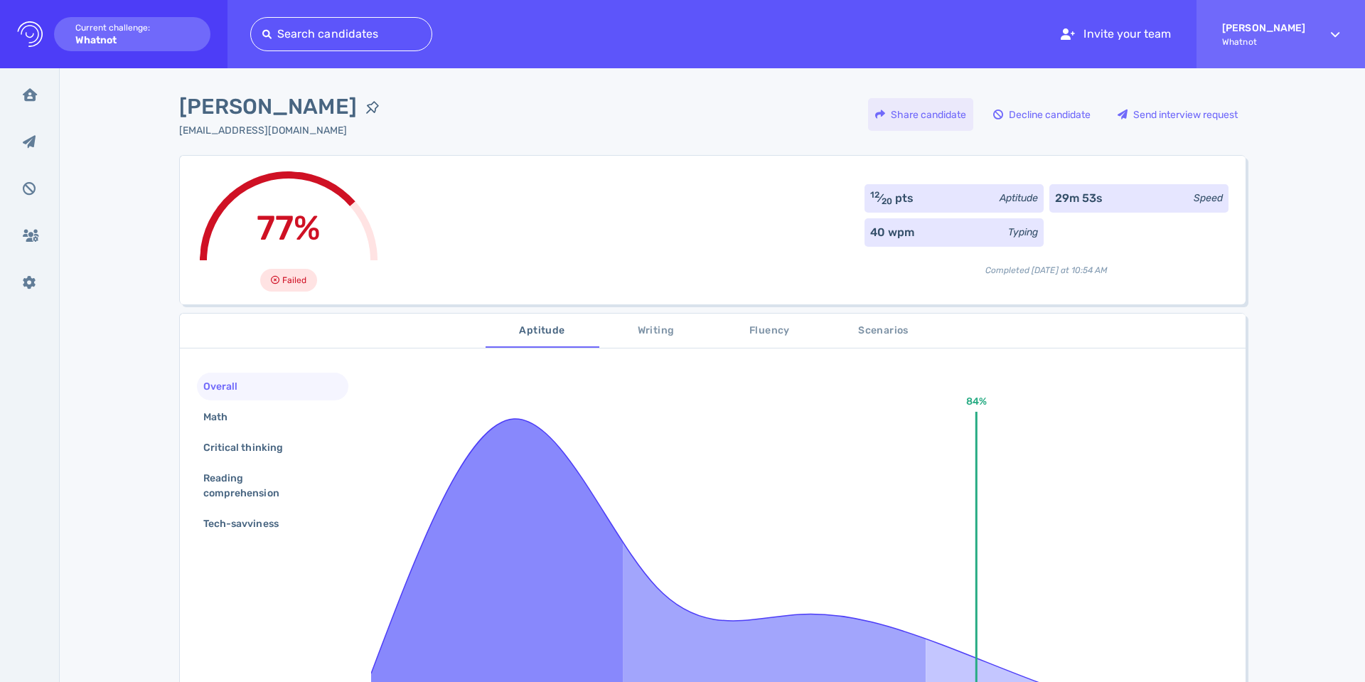
click at [924, 116] on div "Share candidate" at bounding box center [920, 114] width 105 height 33
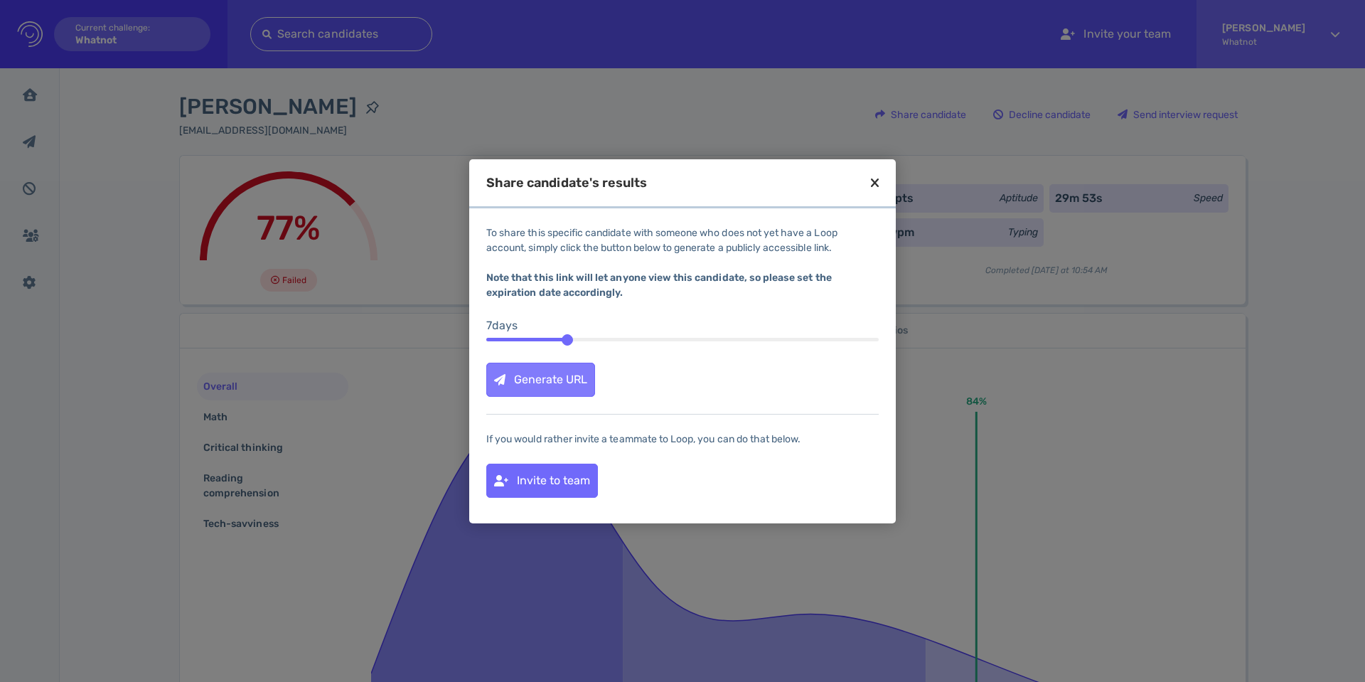
click at [542, 375] on div "Generate URL" at bounding box center [540, 379] width 107 height 33
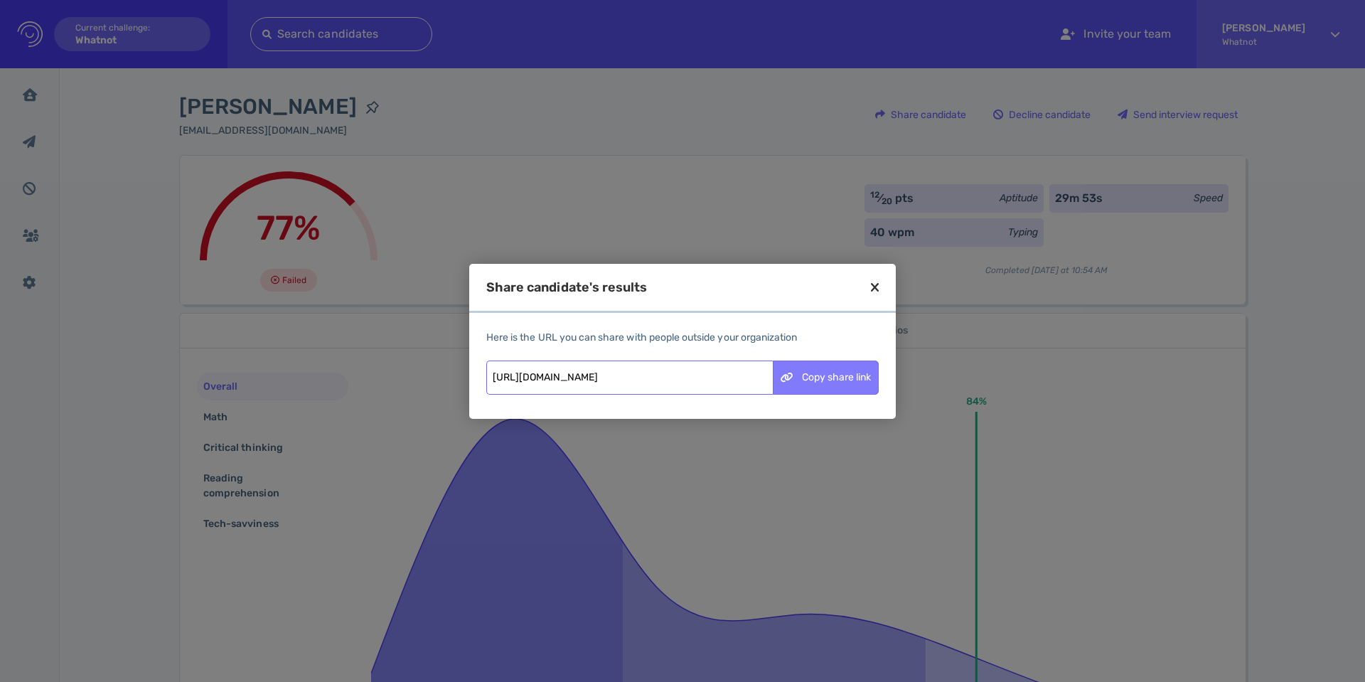
click at [815, 379] on div "Copy share link" at bounding box center [826, 377] width 105 height 33
click at [874, 289] on icon at bounding box center [875, 287] width 8 height 13
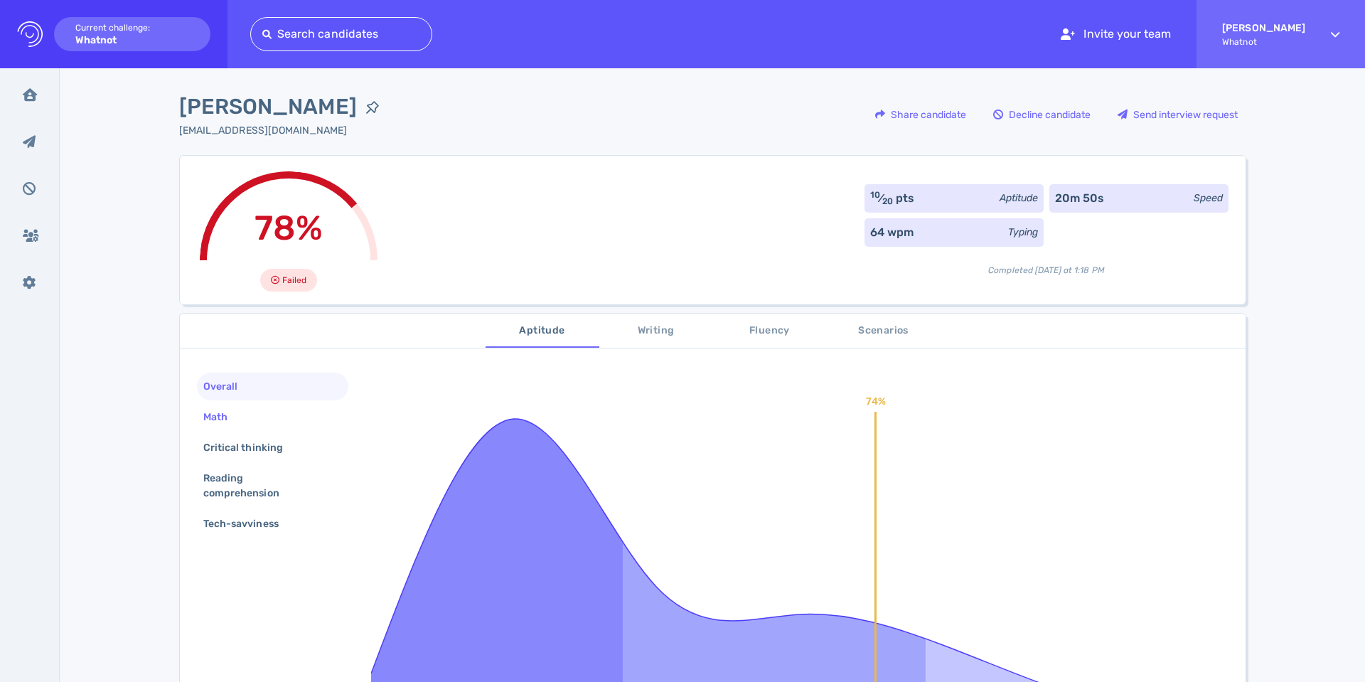
click at [254, 419] on div "Math" at bounding box center [272, 417] width 151 height 28
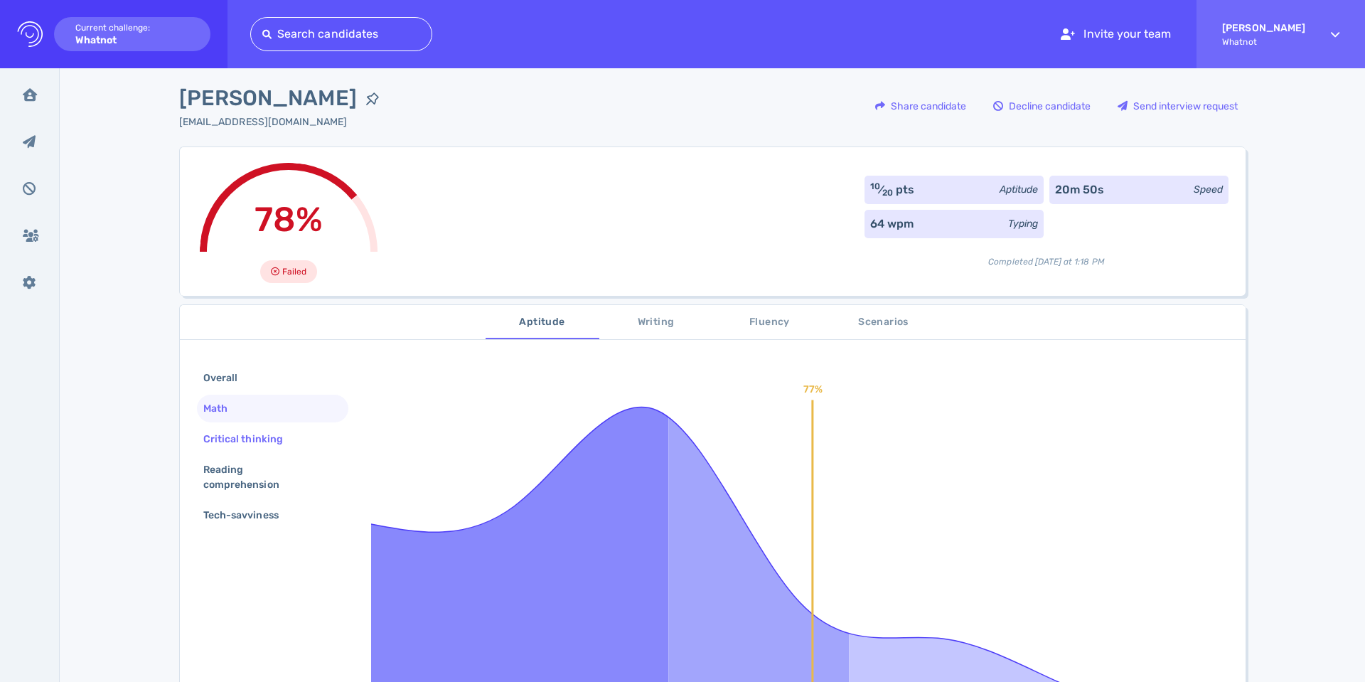
click at [243, 440] on div "Critical thinking" at bounding box center [251, 439] width 100 height 21
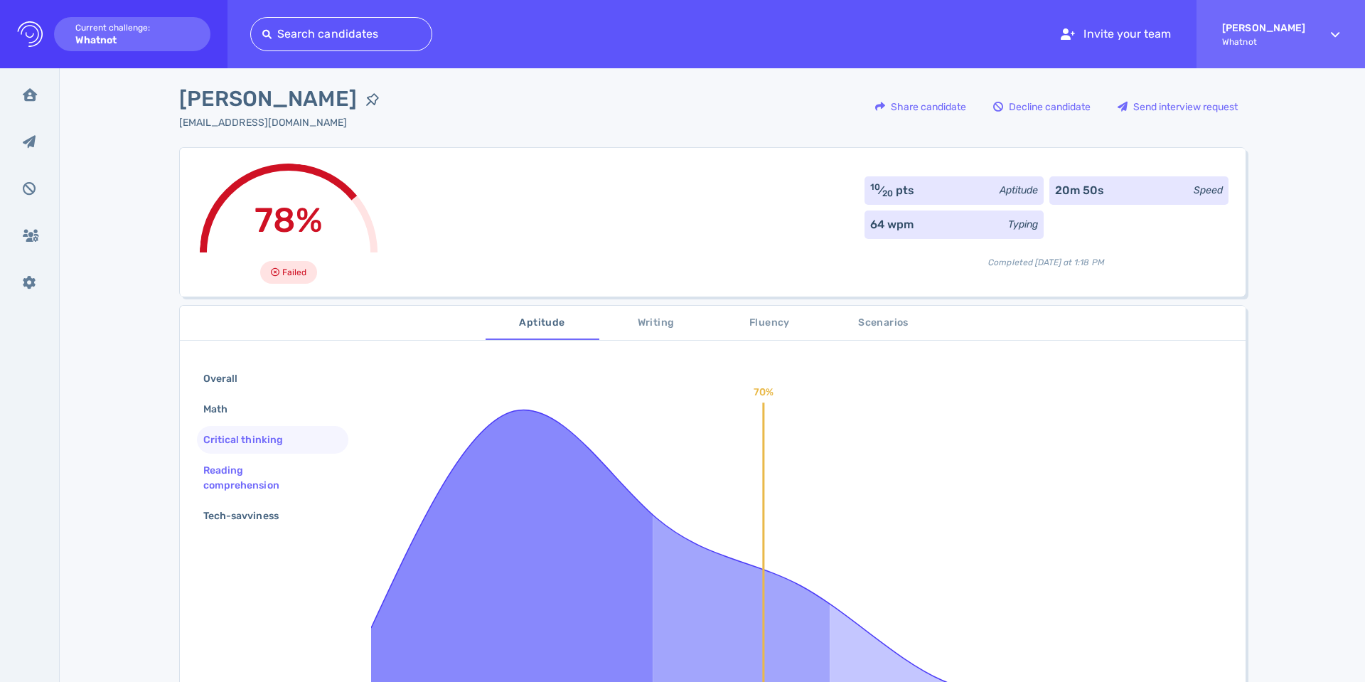
click at [228, 468] on div "Reading comprehension" at bounding box center [267, 478] width 133 height 36
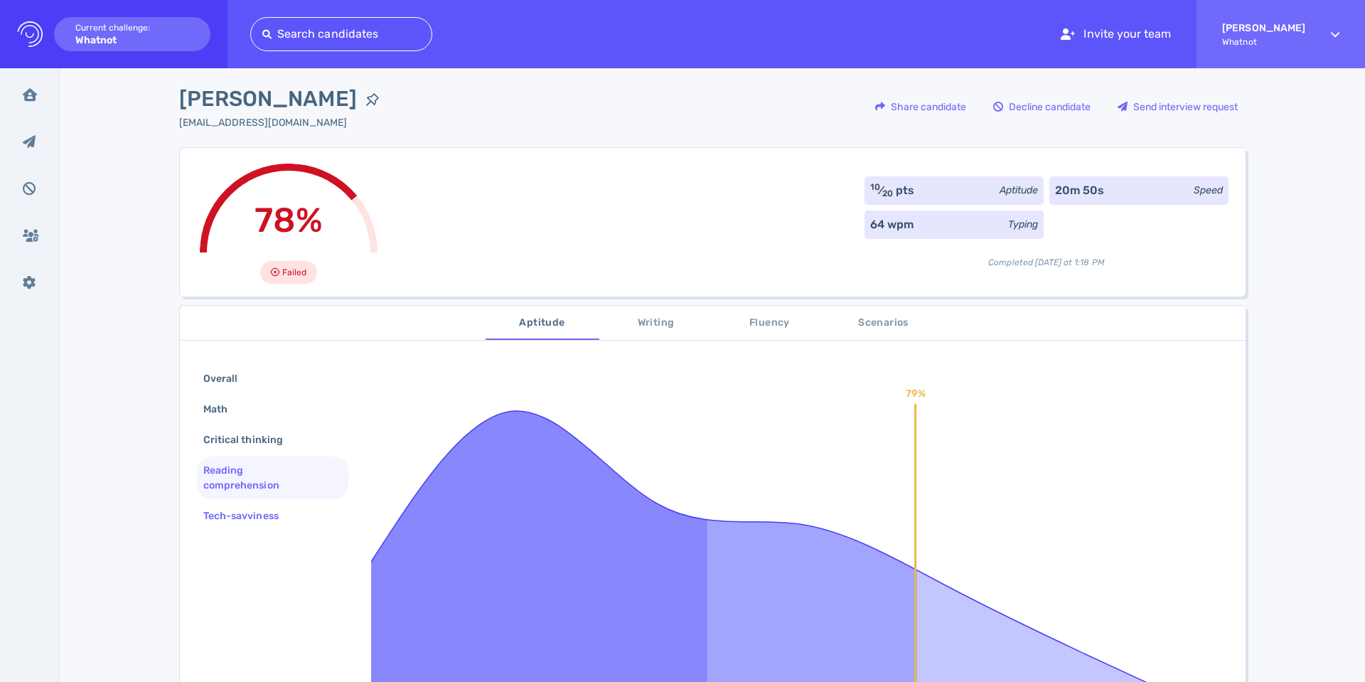
click at [253, 519] on div "Tech-savviness" at bounding box center [248, 516] width 95 height 21
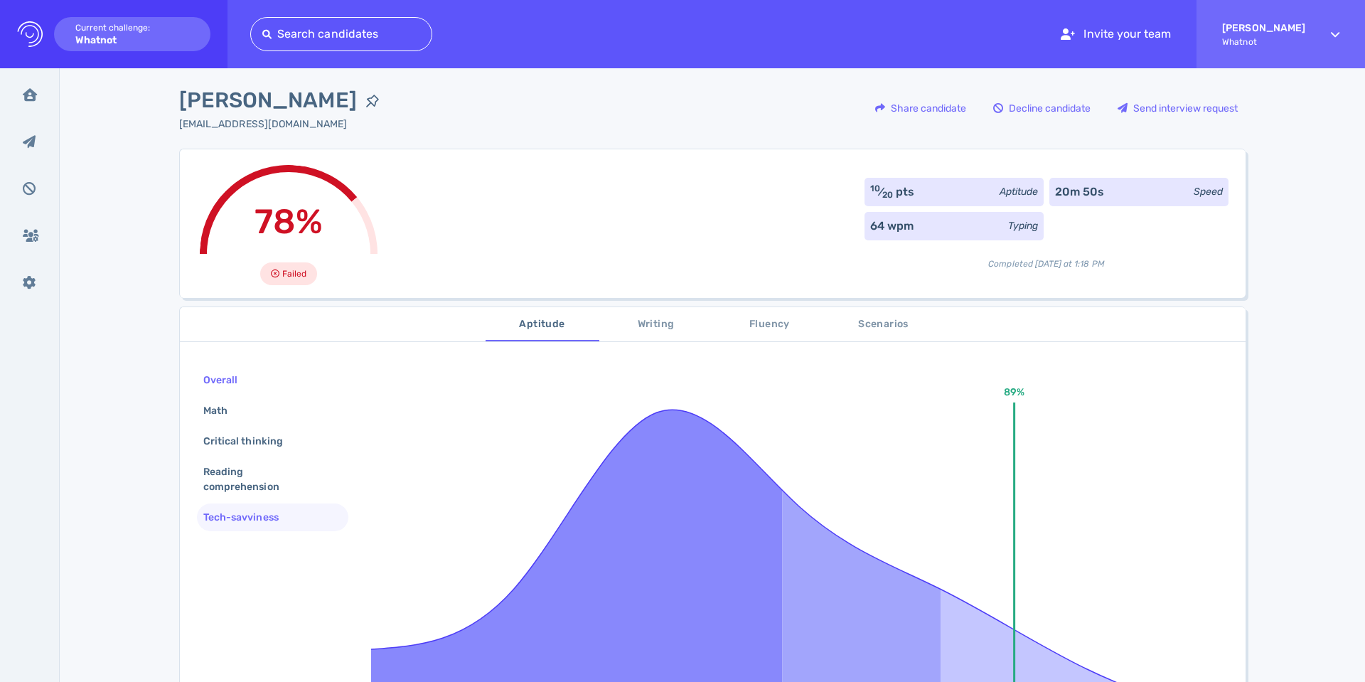
scroll to position [6, 0]
click at [209, 383] on div "Overall" at bounding box center [228, 380] width 54 height 21
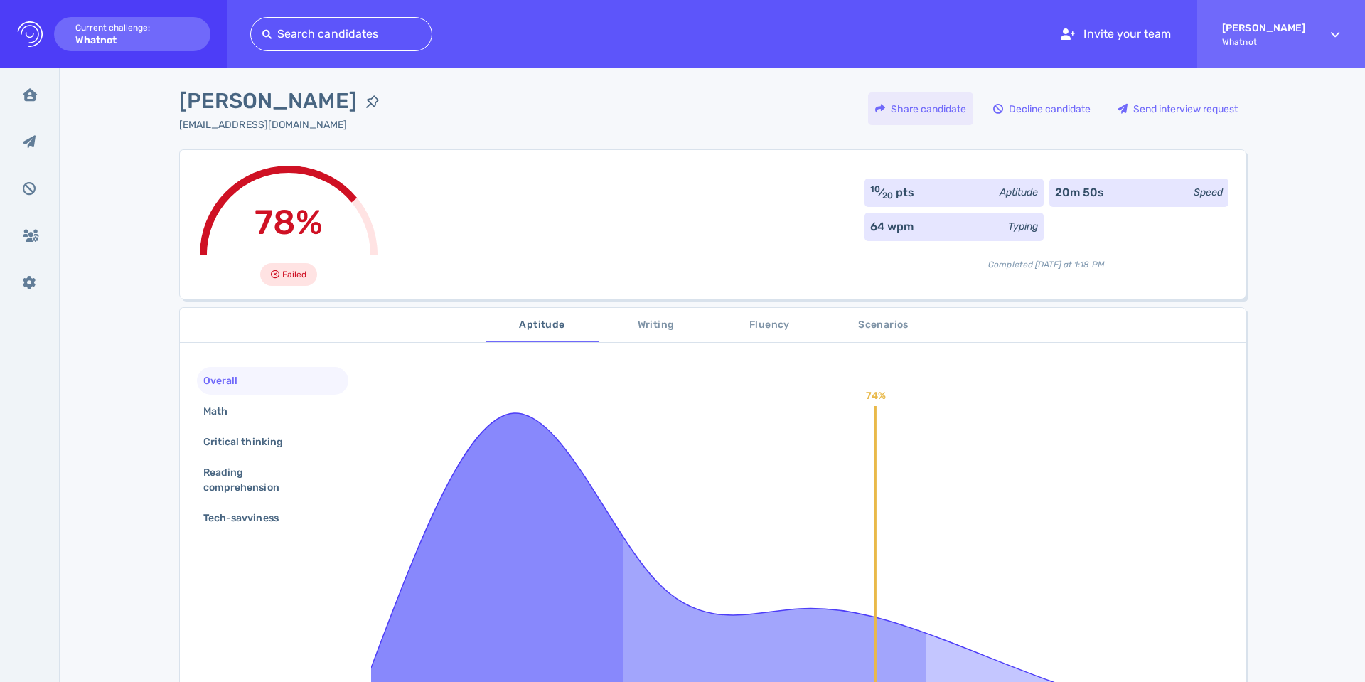
click at [933, 100] on div "Share candidate" at bounding box center [920, 108] width 105 height 33
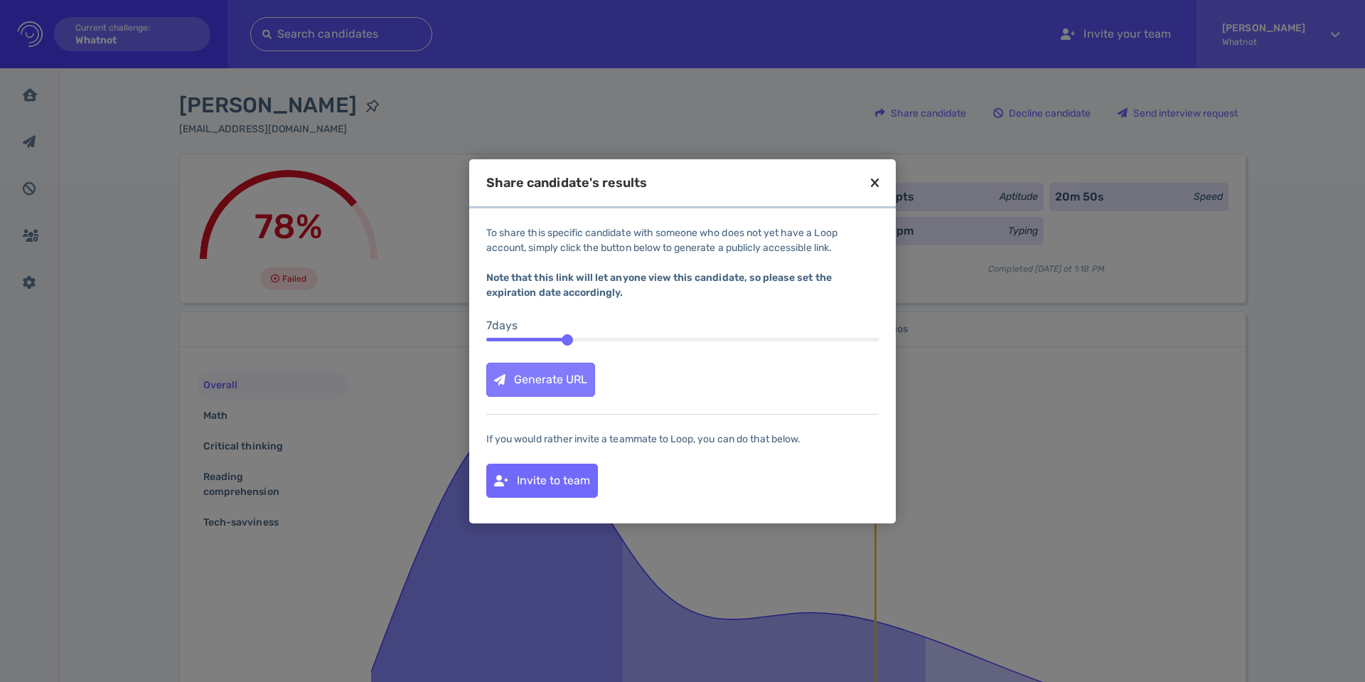
click at [547, 385] on div "Generate URL" at bounding box center [540, 379] width 107 height 33
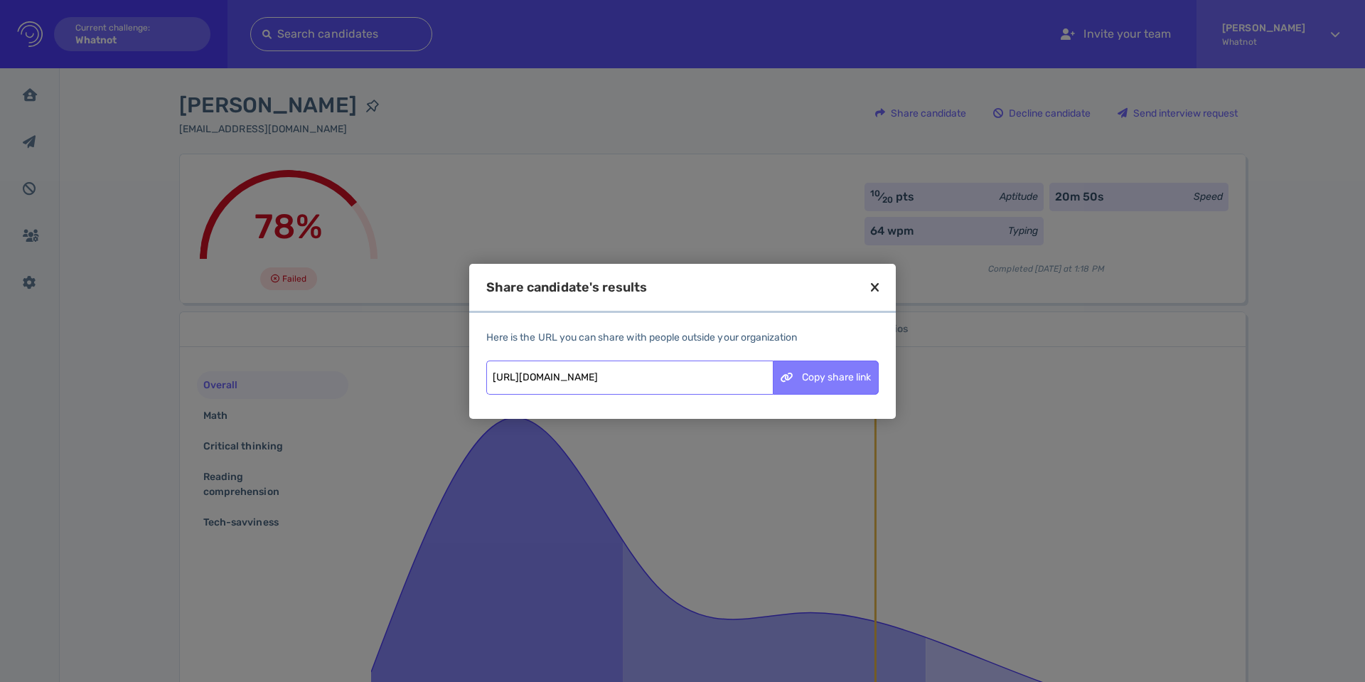
click at [834, 379] on div "Copy share link" at bounding box center [826, 377] width 105 height 33
